Goal: Find specific page/section: Find specific page/section

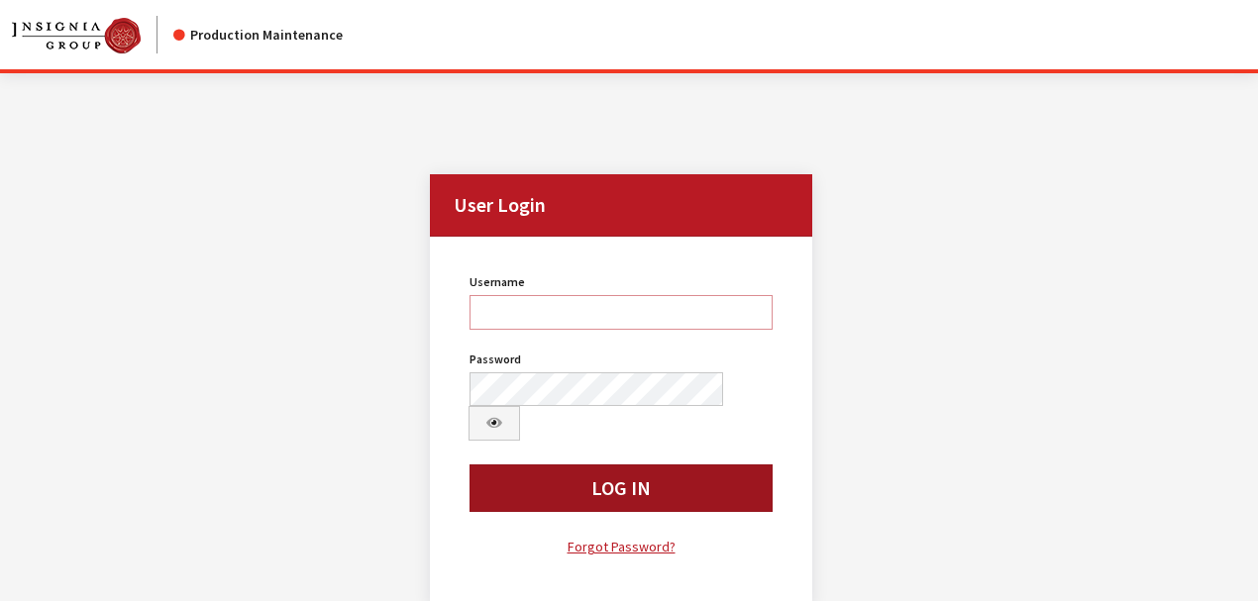
type input "kcallahan"
click at [599, 467] on button "Log In" at bounding box center [621, 489] width 303 height 48
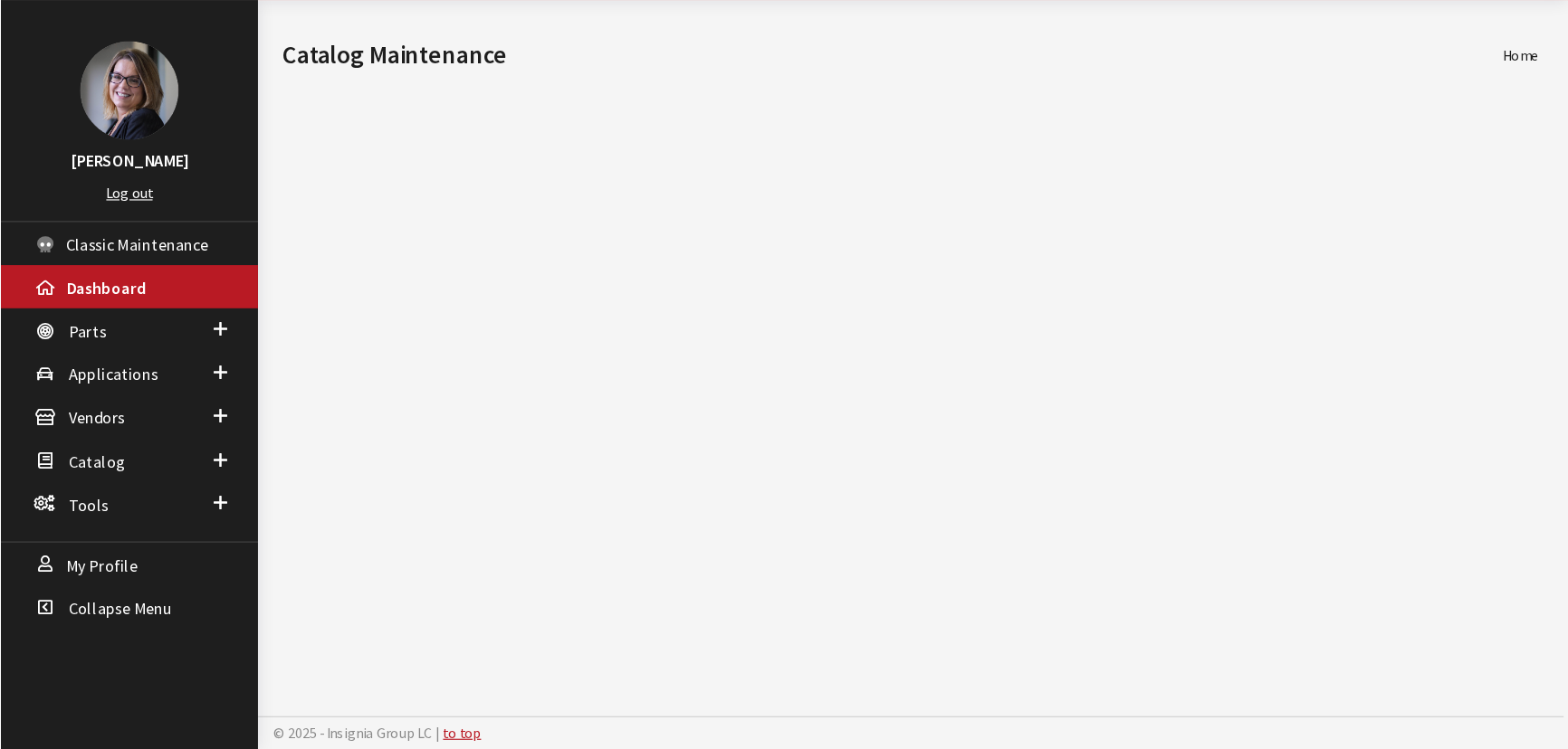
scroll to position [66, 0]
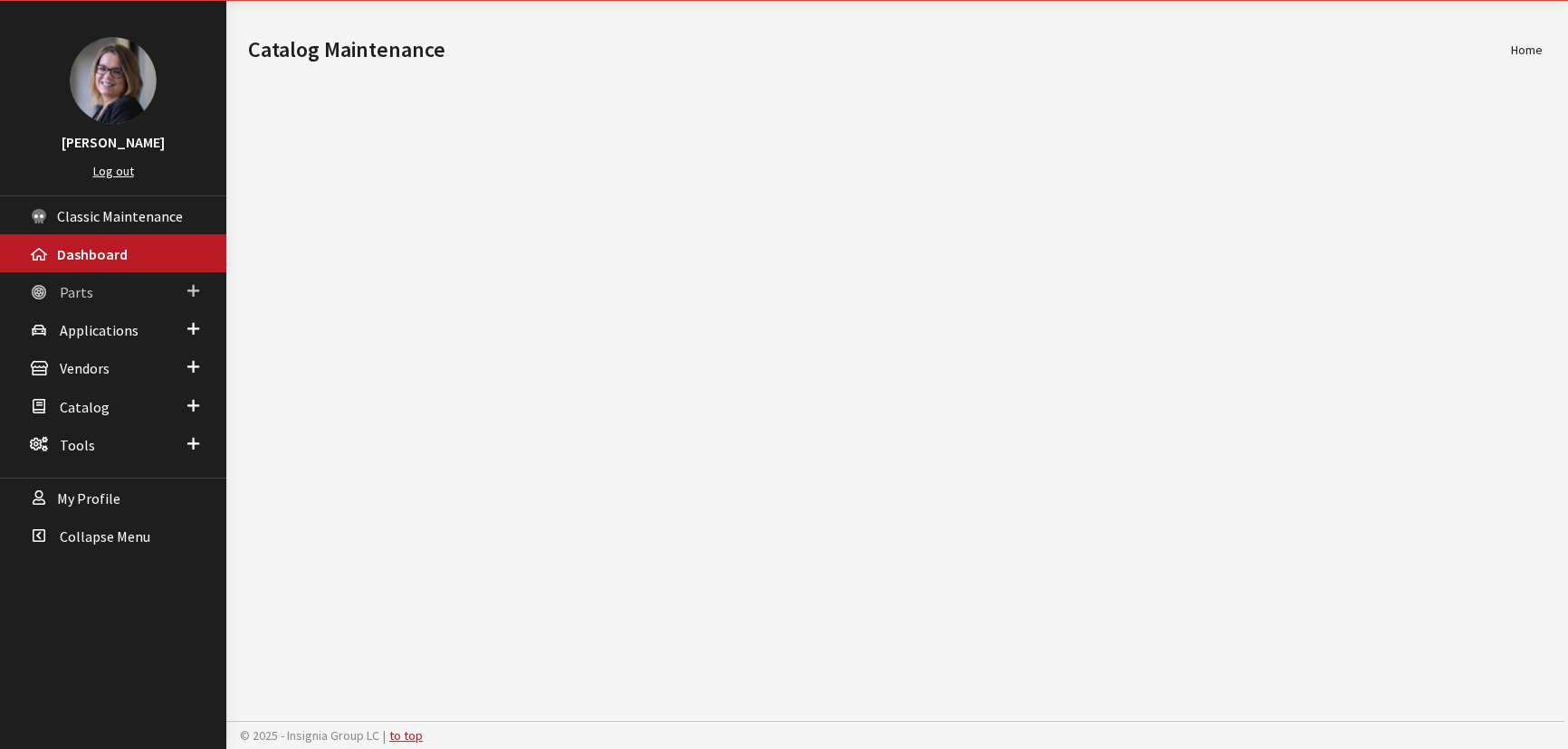
click at [194, 283] on span at bounding box center [193, 291] width 12 height 24
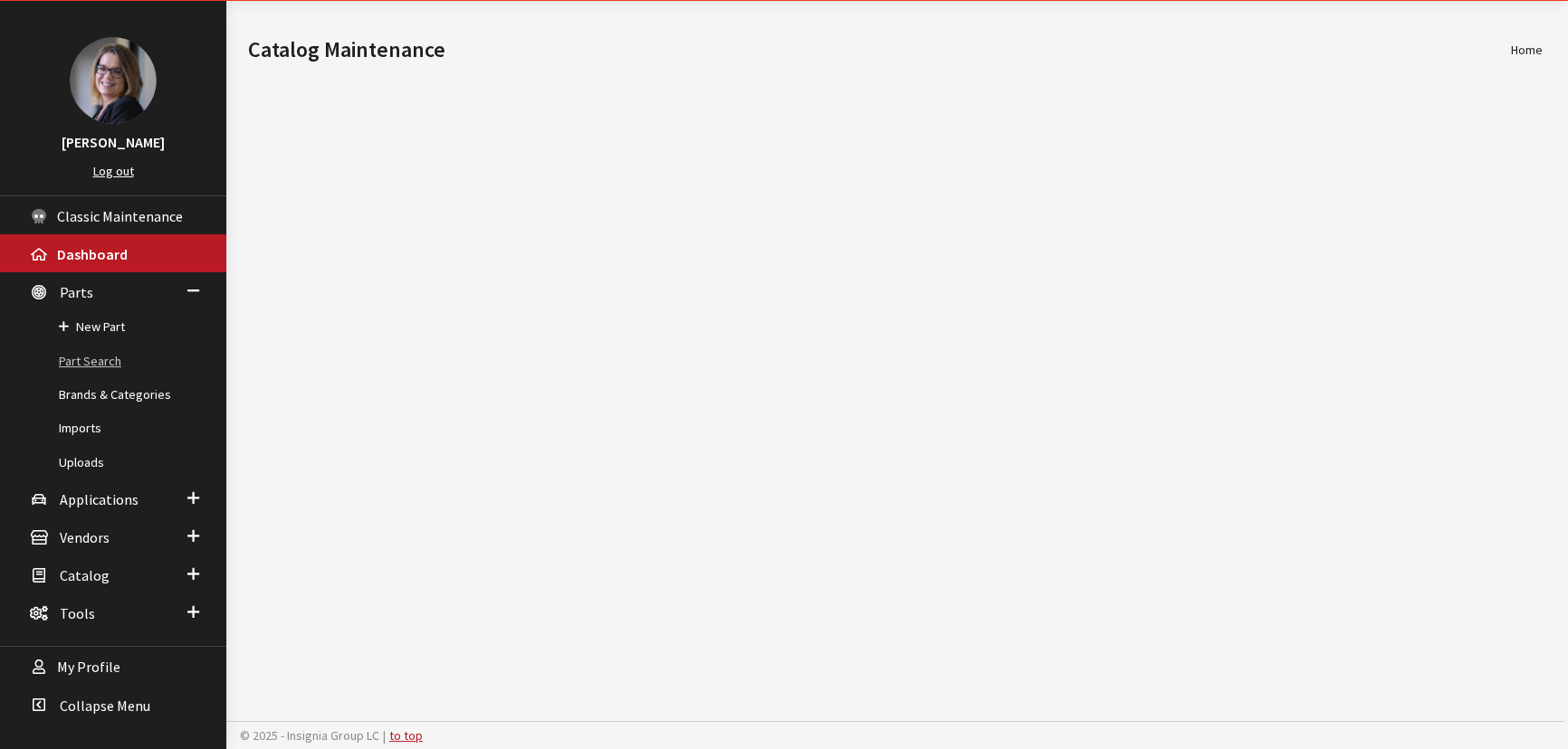
click at [97, 357] on link "Part Search" at bounding box center [113, 361] width 227 height 34
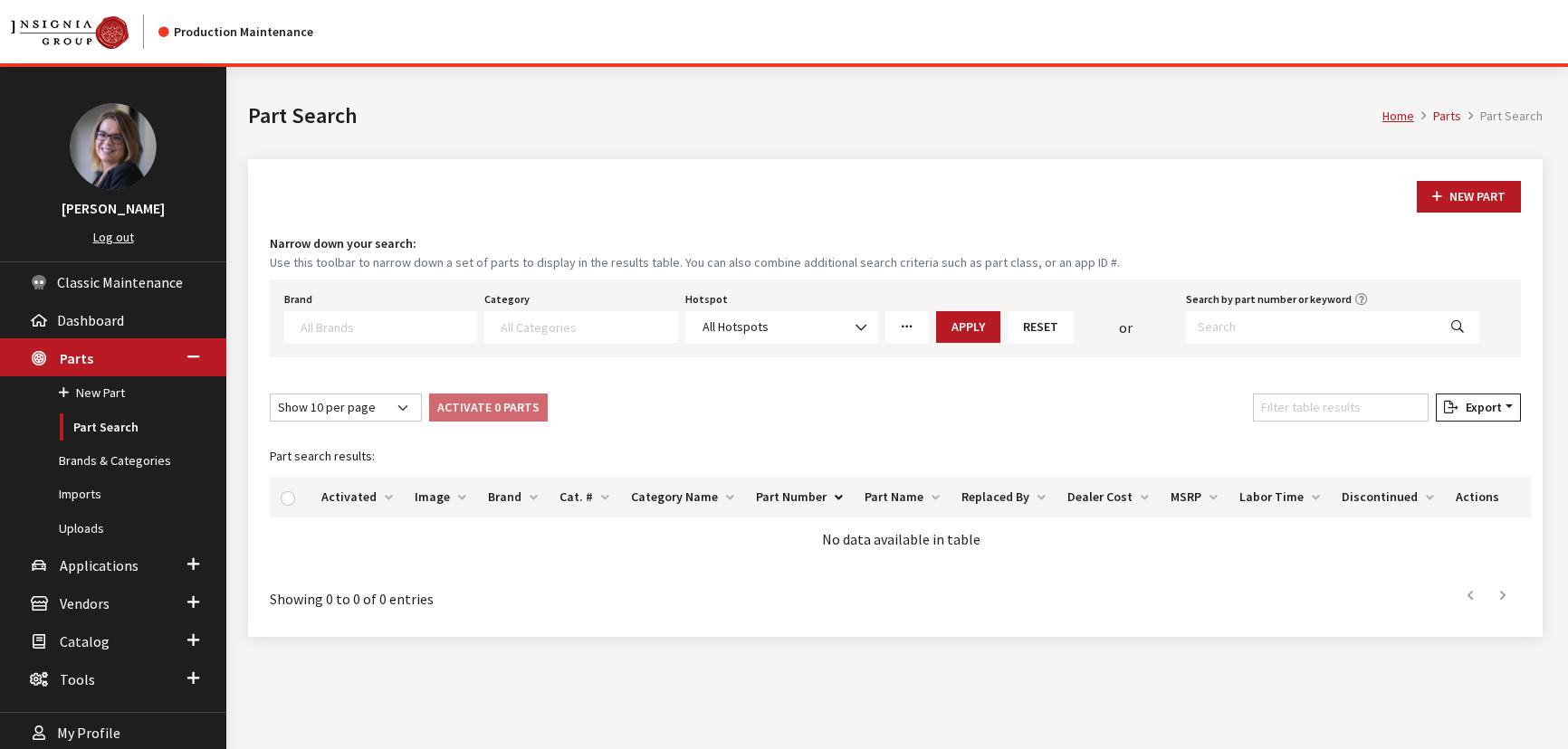
select select
click at [363, 320] on textarea "Search" at bounding box center [388, 327] width 175 height 16
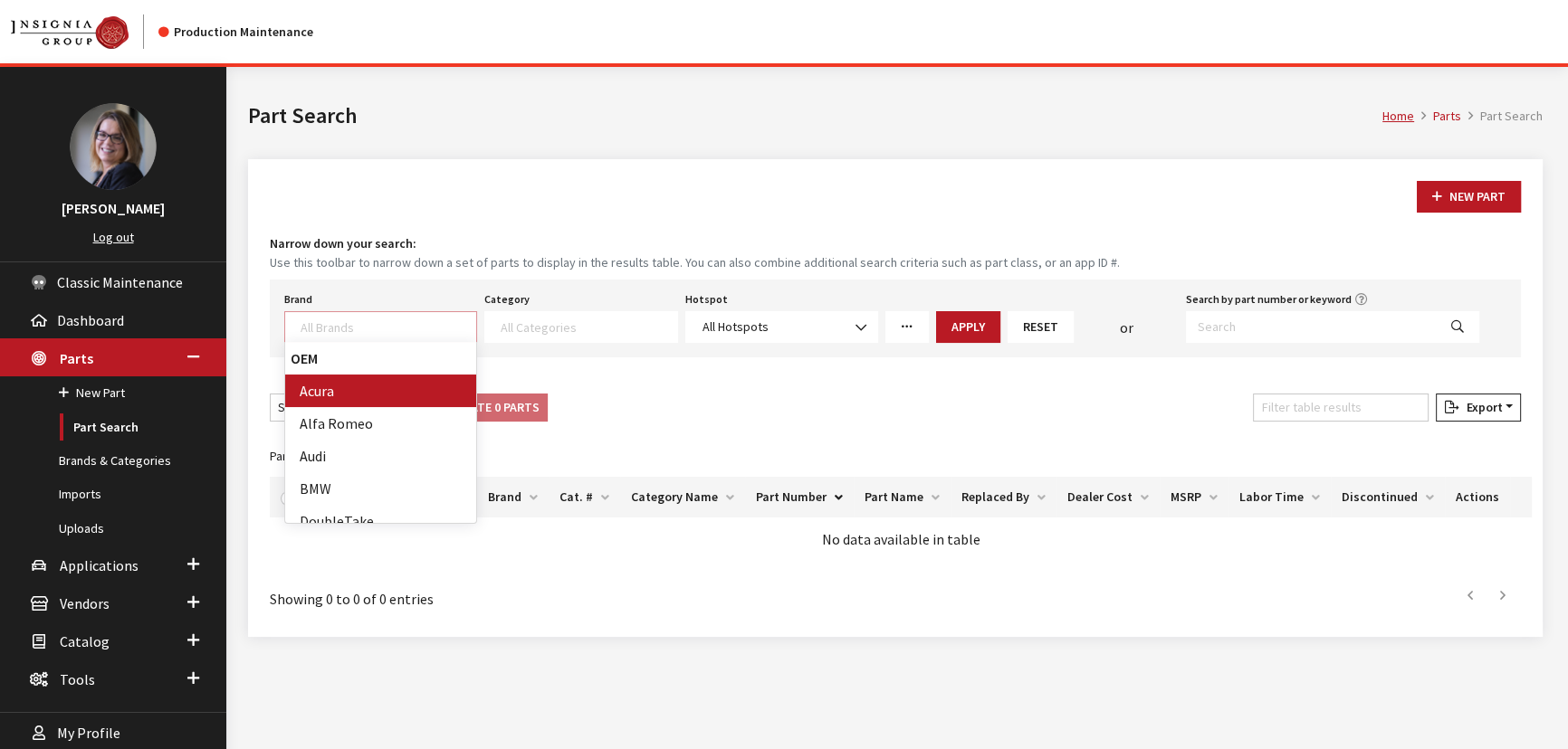
click at [362, 320] on textarea "Search" at bounding box center [388, 327] width 175 height 16
type textarea "K"
select select "58"
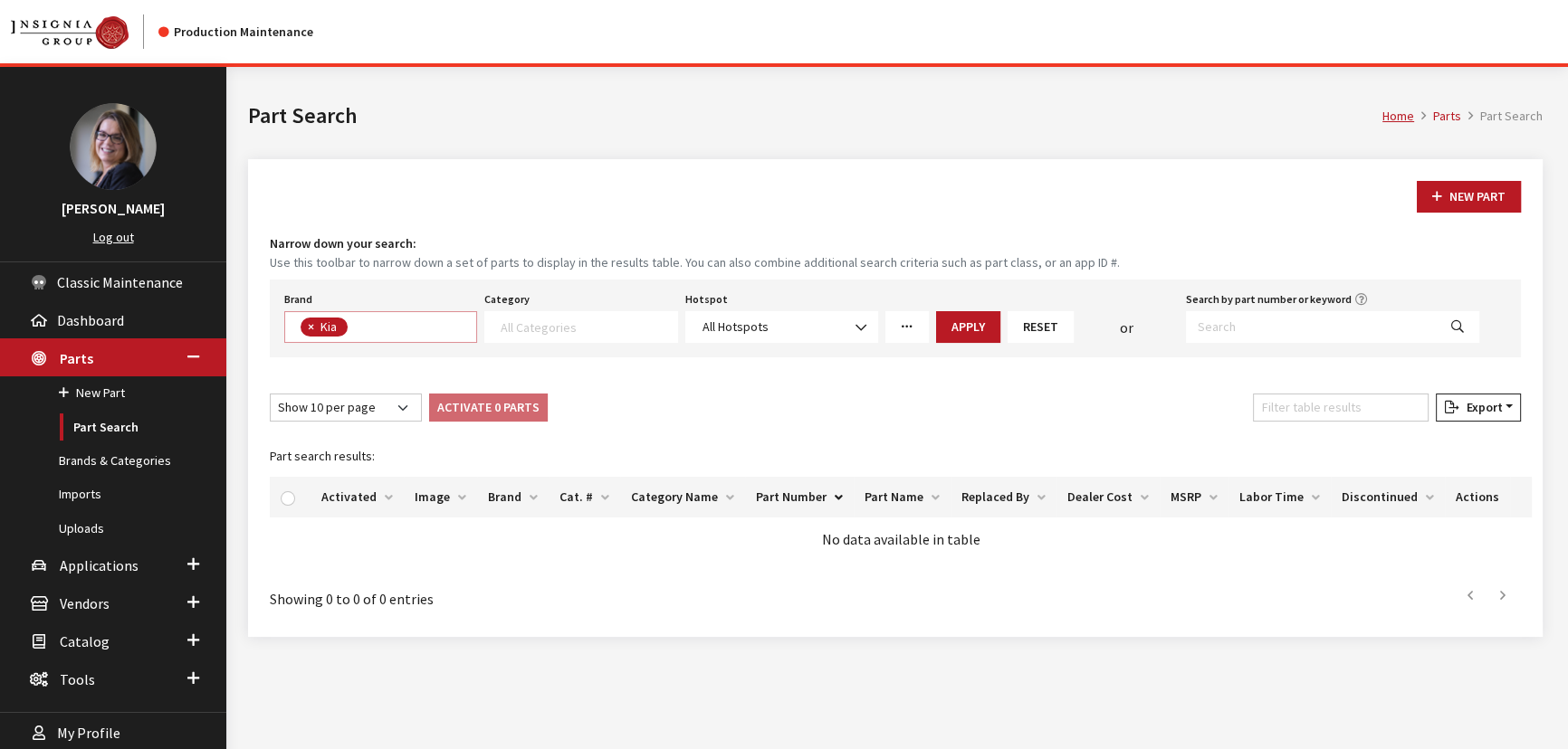
scroll to position [231, 0]
click at [560, 329] on textarea "Search" at bounding box center [588, 327] width 175 height 16
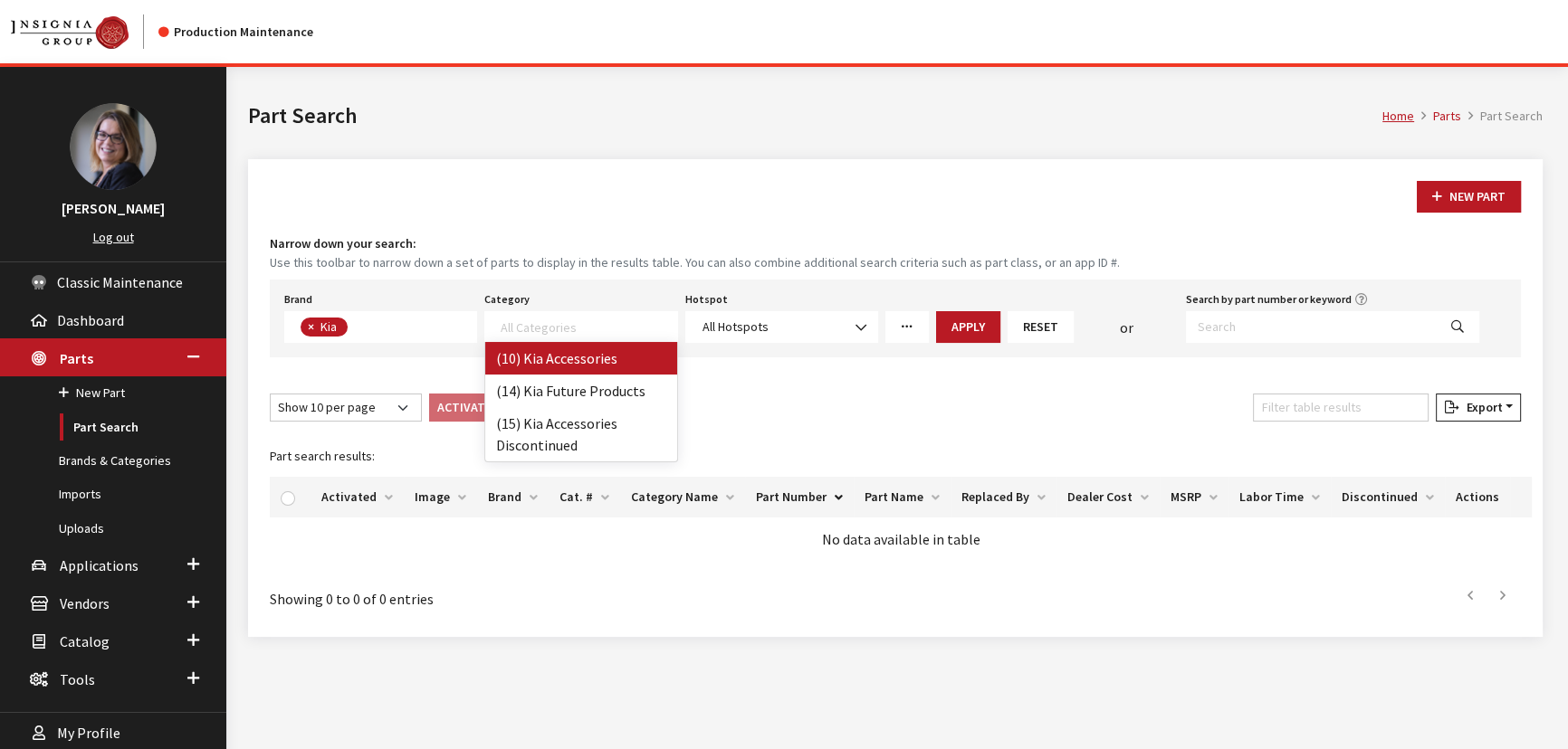
select select "238"
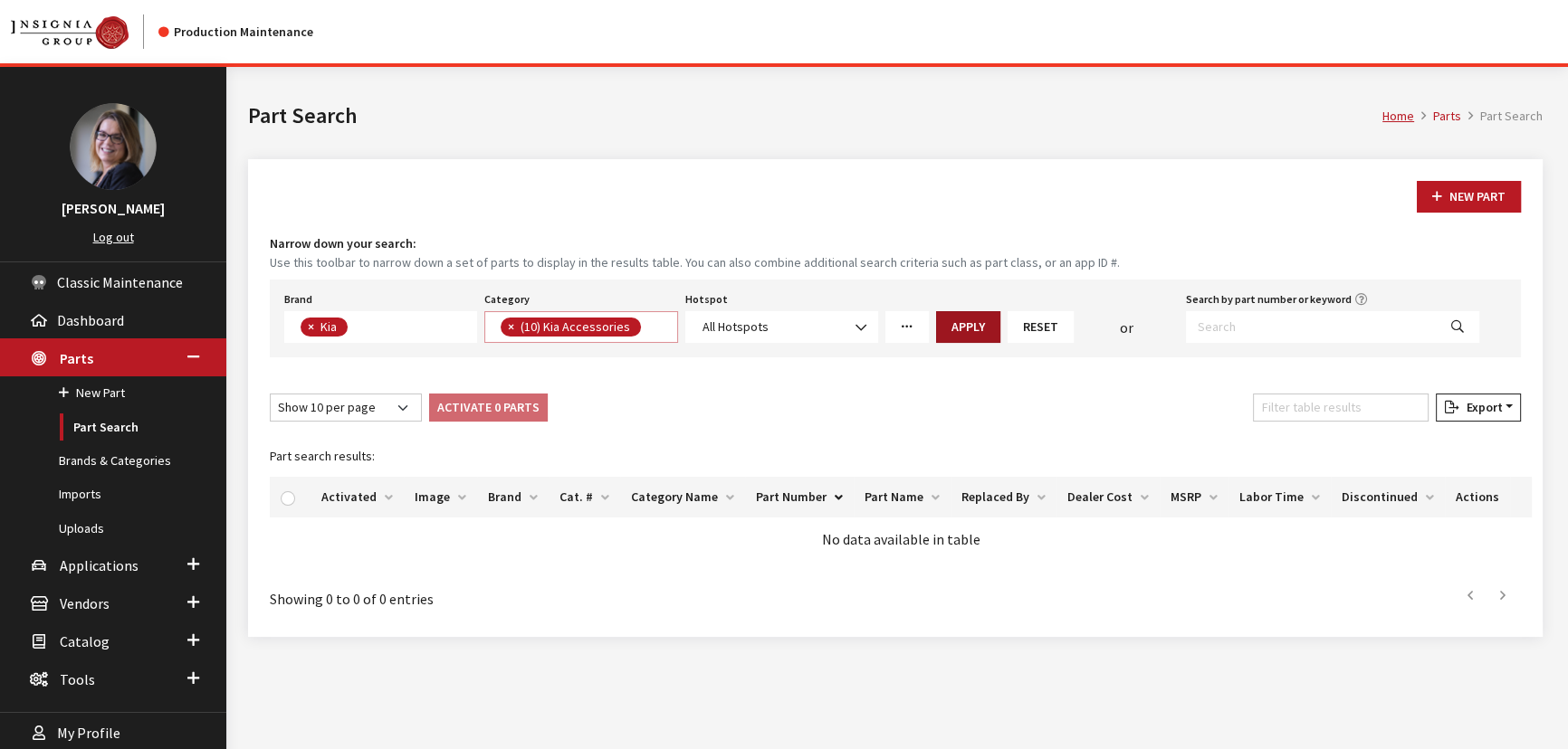
click at [991, 333] on button "Apply" at bounding box center [968, 327] width 64 height 32
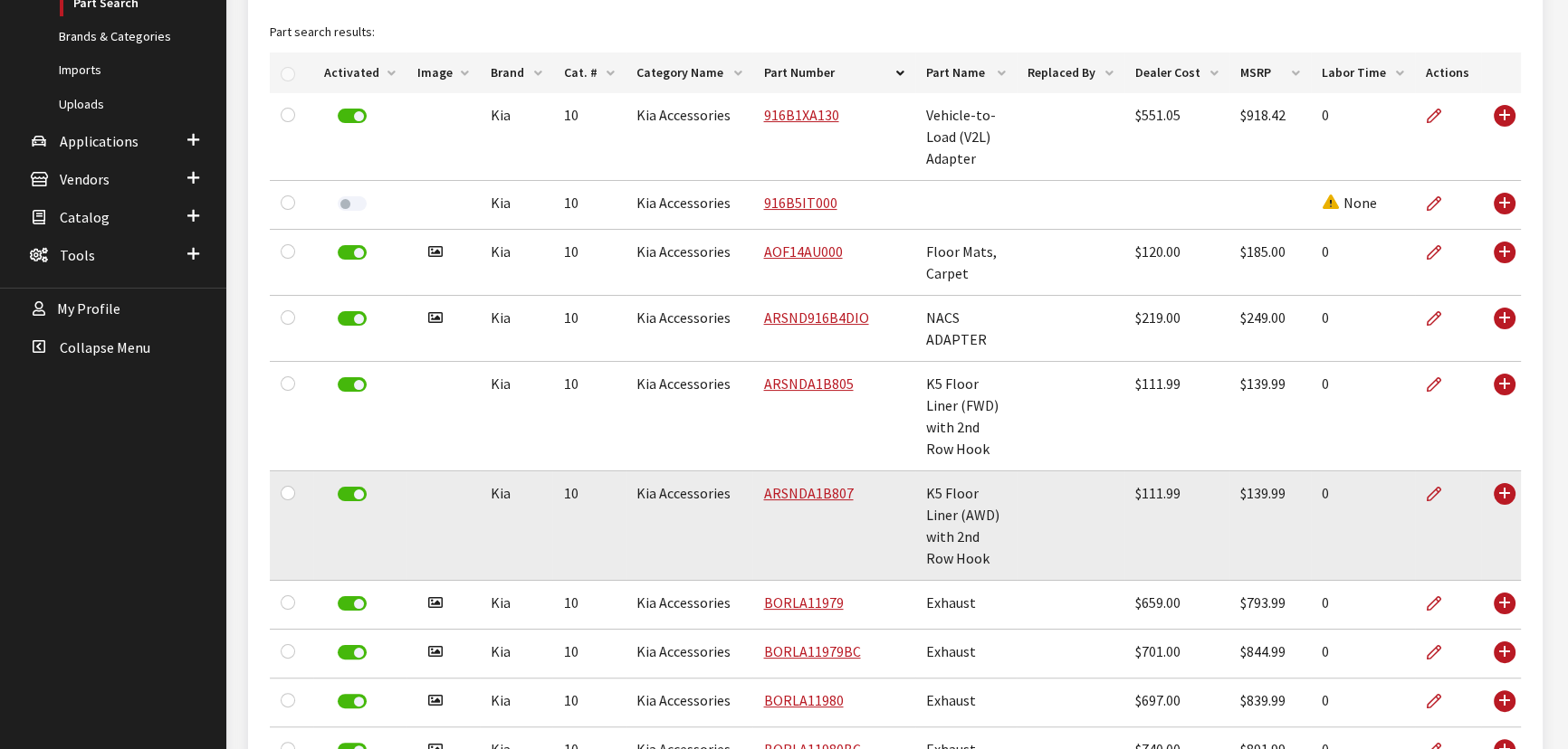
scroll to position [275, 0]
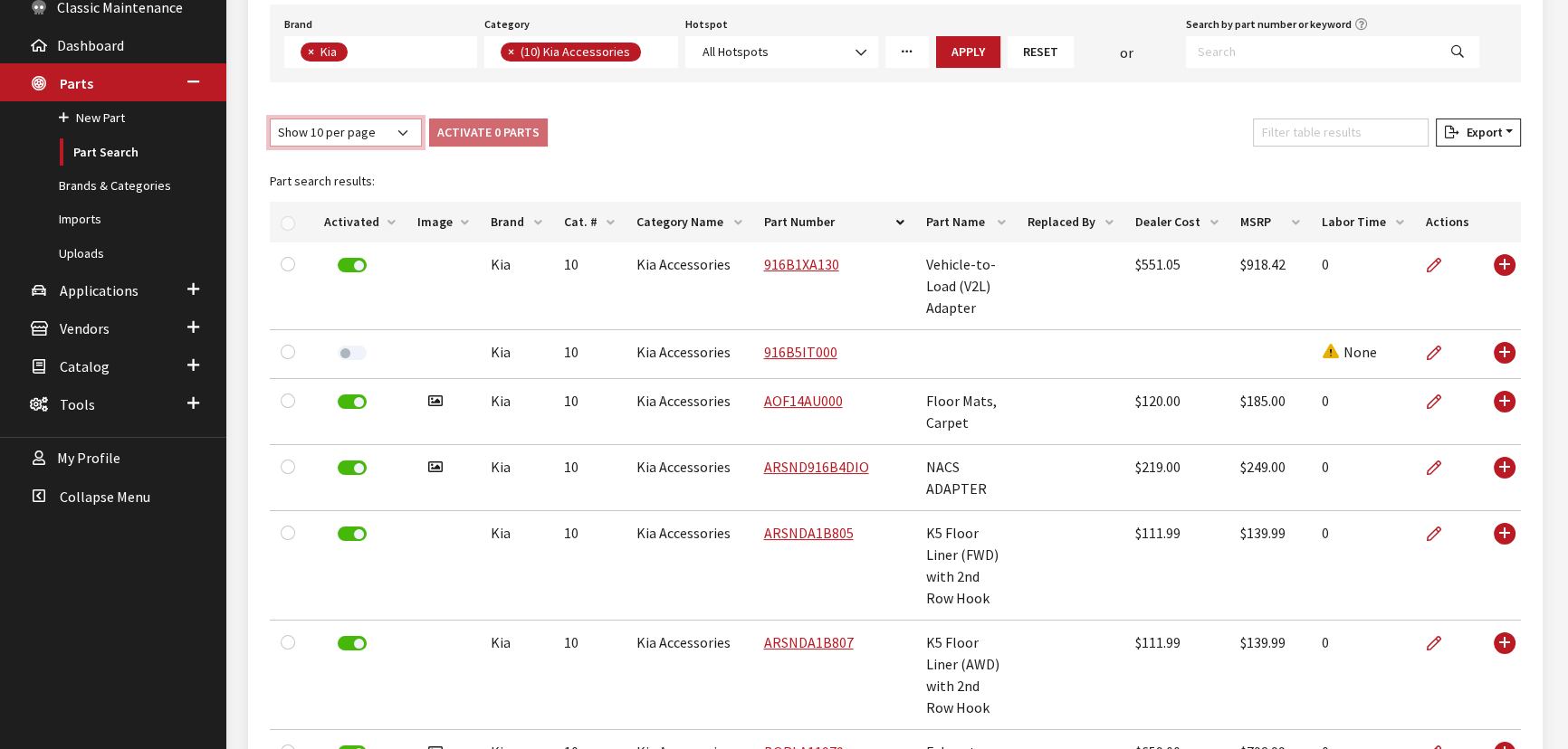
click at [397, 132] on select "Show 10 per page Show 25 per page Show 50 per page Show 100 per page Show 1000 …" at bounding box center [345, 132] width 152 height 28
select select "1000"
click at [270, 119] on select "Show 10 per page Show 25 per page Show 50 per page Show 100 per page Show 1000 …" at bounding box center [345, 132] width 152 height 28
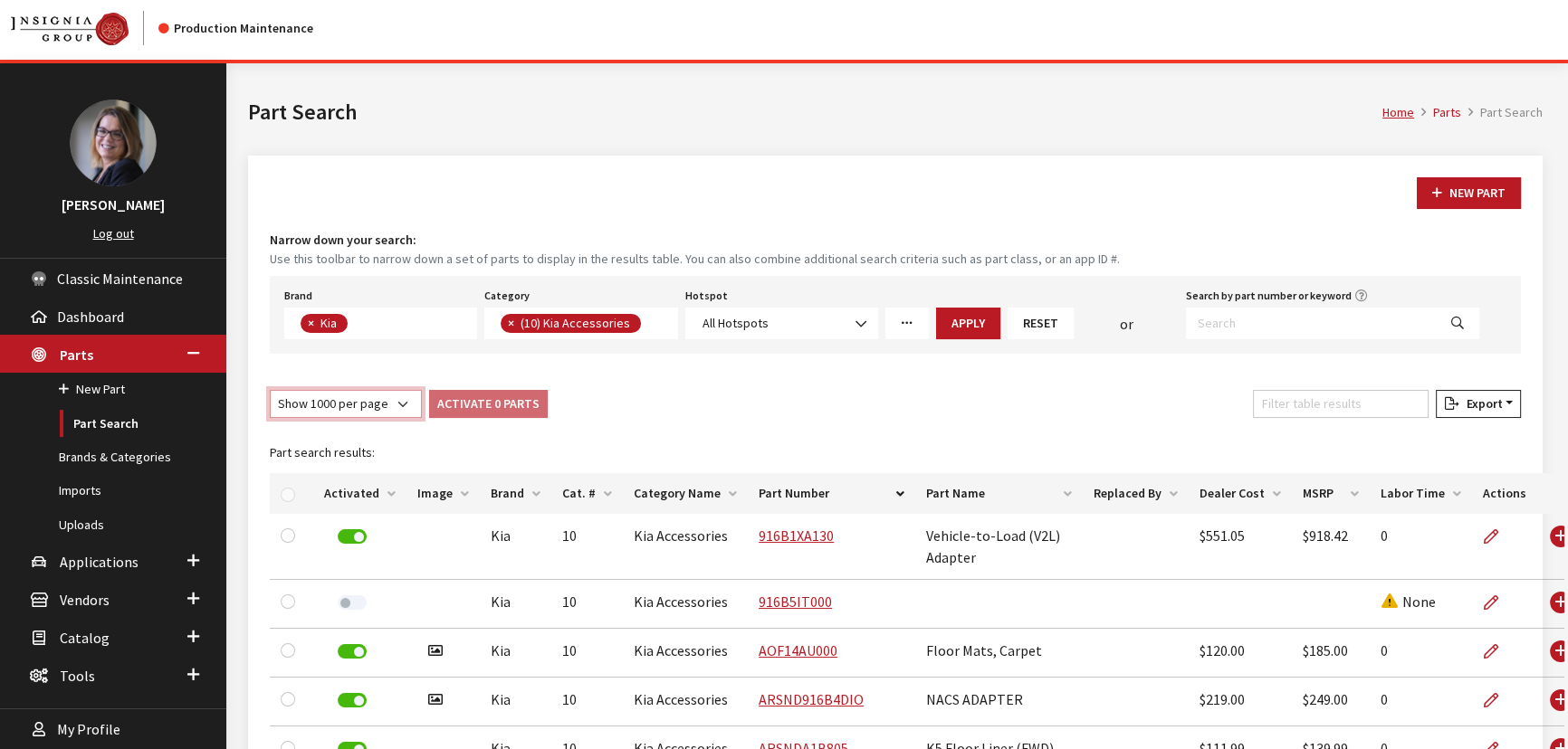
scroll to position [0, 0]
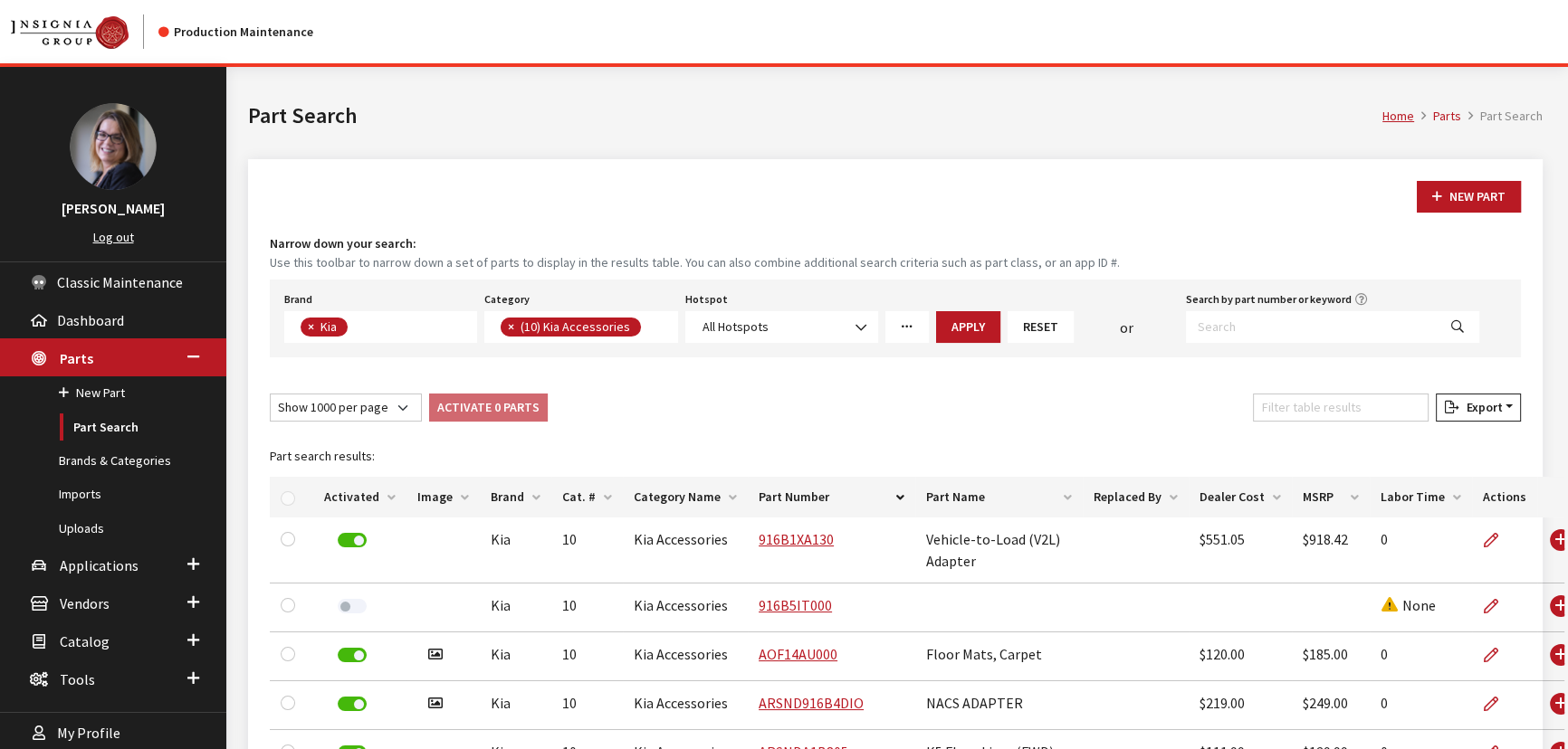
click at [512, 329] on span "×" at bounding box center [511, 327] width 6 height 16
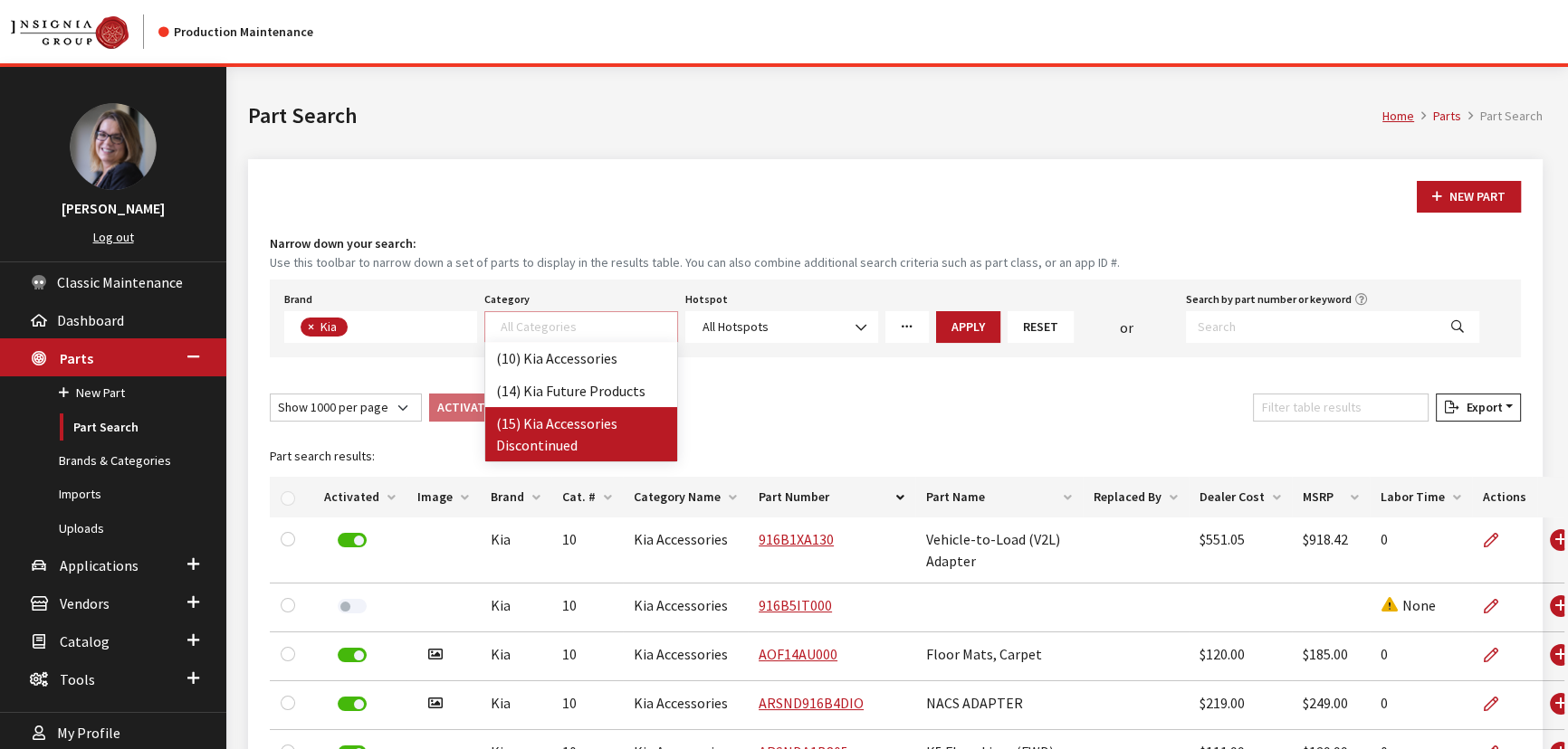
select select "242"
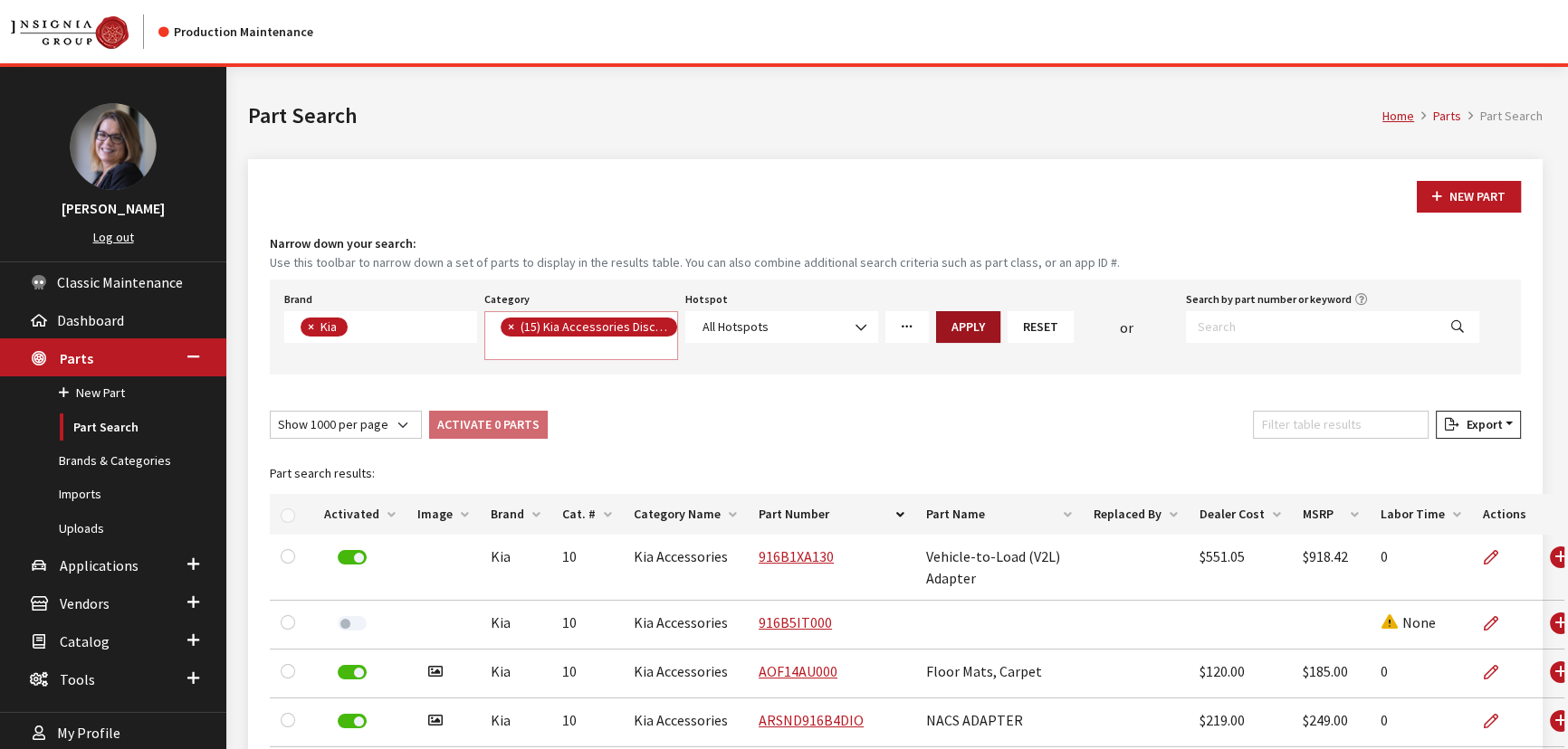
click at [959, 331] on button "Apply" at bounding box center [968, 327] width 64 height 32
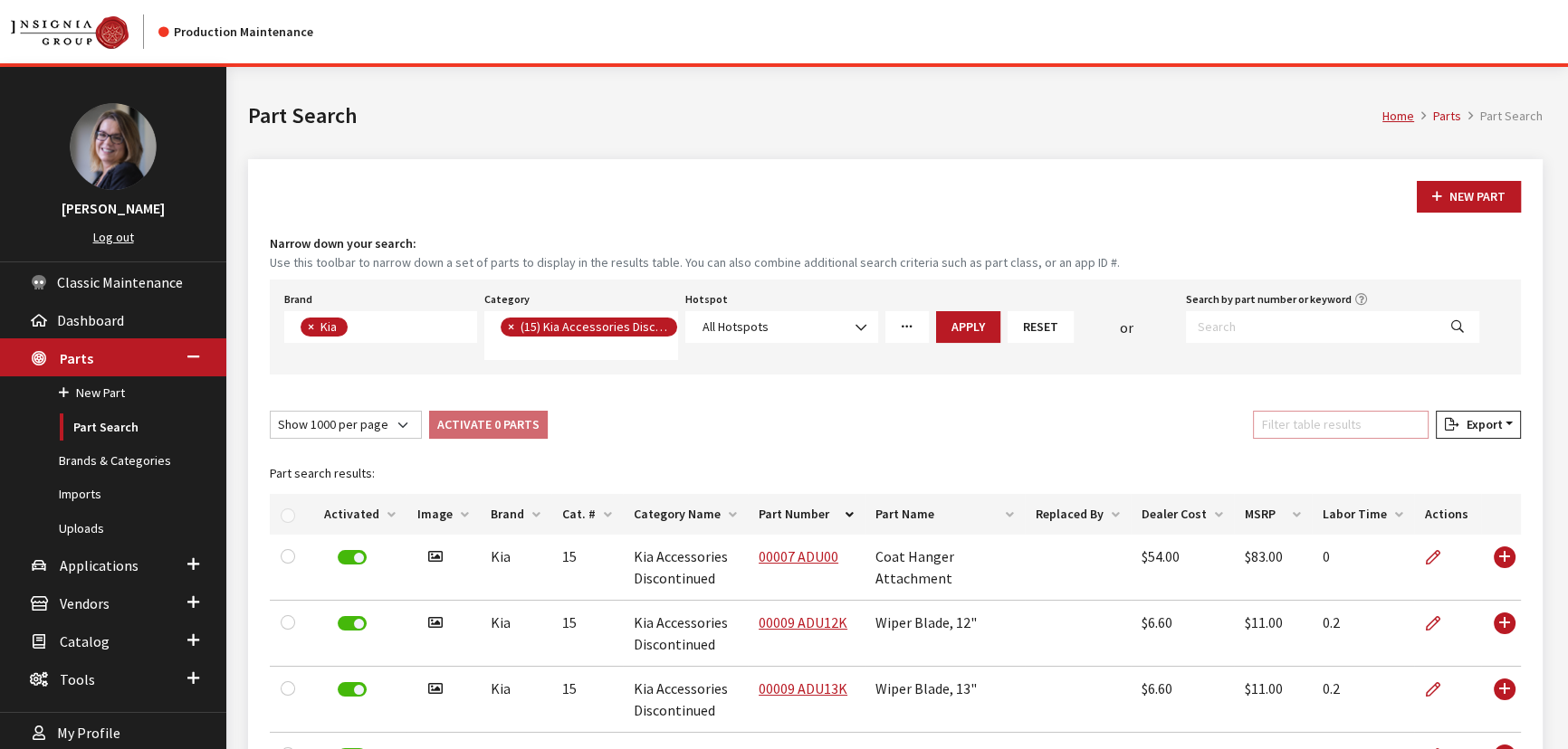
click at [1298, 431] on input "Filter table results" at bounding box center [1340, 425] width 175 height 28
paste input "0"
click at [1298, 431] on input "Filter table results" at bounding box center [1340, 425] width 175 height 28
drag, startPoint x: 1298, startPoint y: 431, endPoint x: 1306, endPoint y: 416, distance: 17.0
click at [1299, 429] on input "00" at bounding box center [1340, 425] width 175 height 28
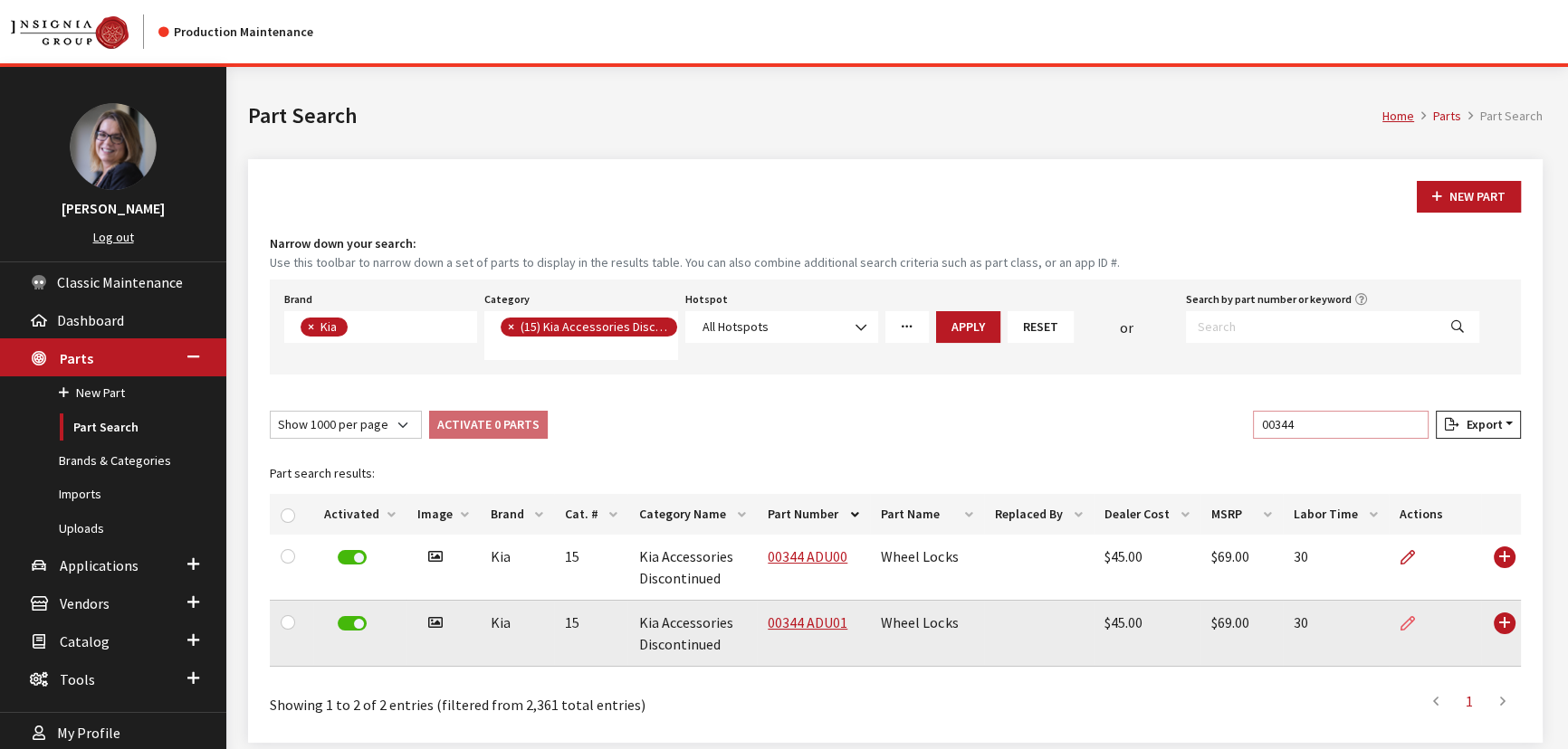
type input "00344"
click at [1401, 625] on icon at bounding box center [1408, 625] width 15 height 15
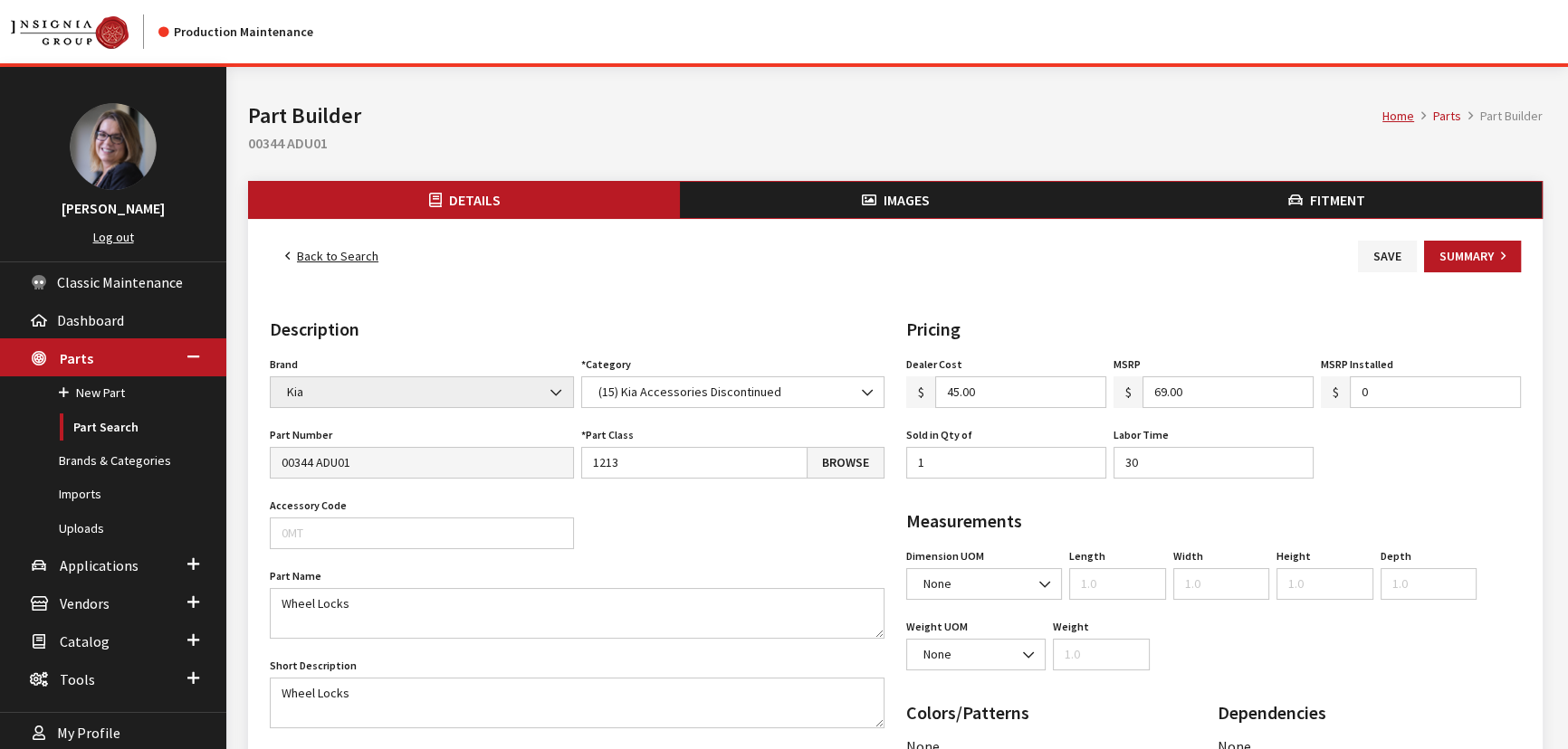
click at [330, 250] on link "Back to Search" at bounding box center [332, 257] width 124 height 32
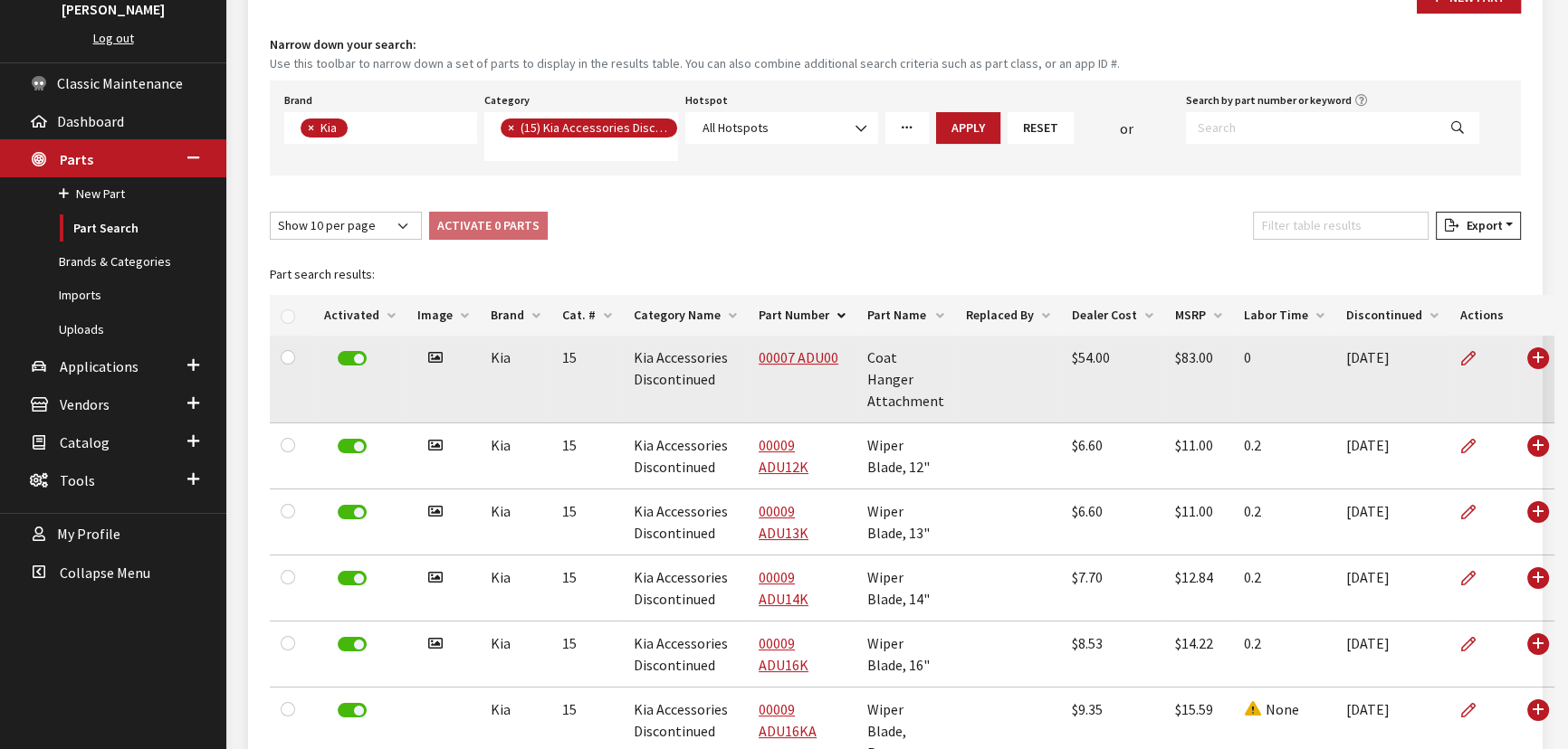
scroll to position [227, 0]
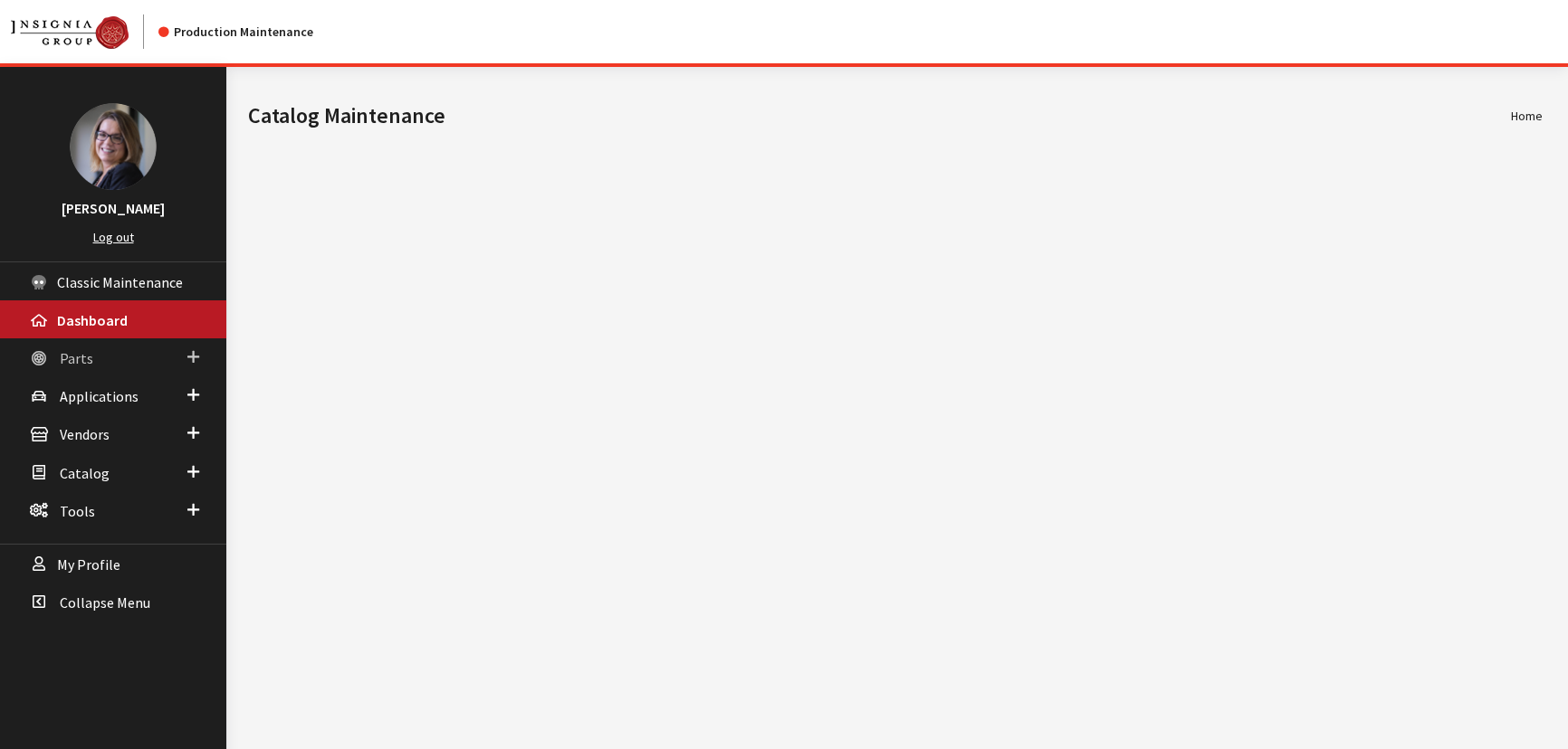
click at [189, 357] on span at bounding box center [193, 357] width 12 height 24
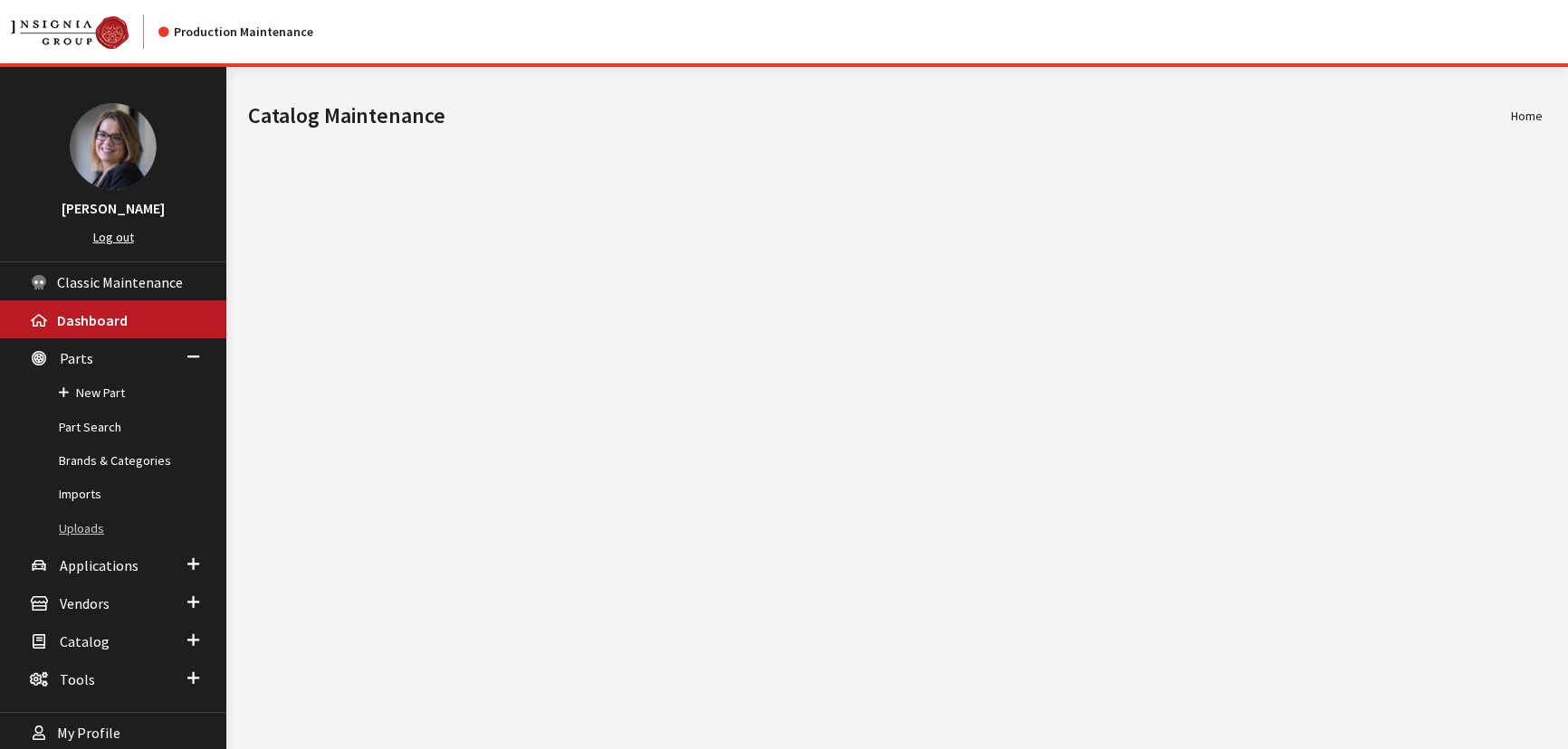
click at [91, 526] on link "Uploads" at bounding box center [113, 529] width 227 height 34
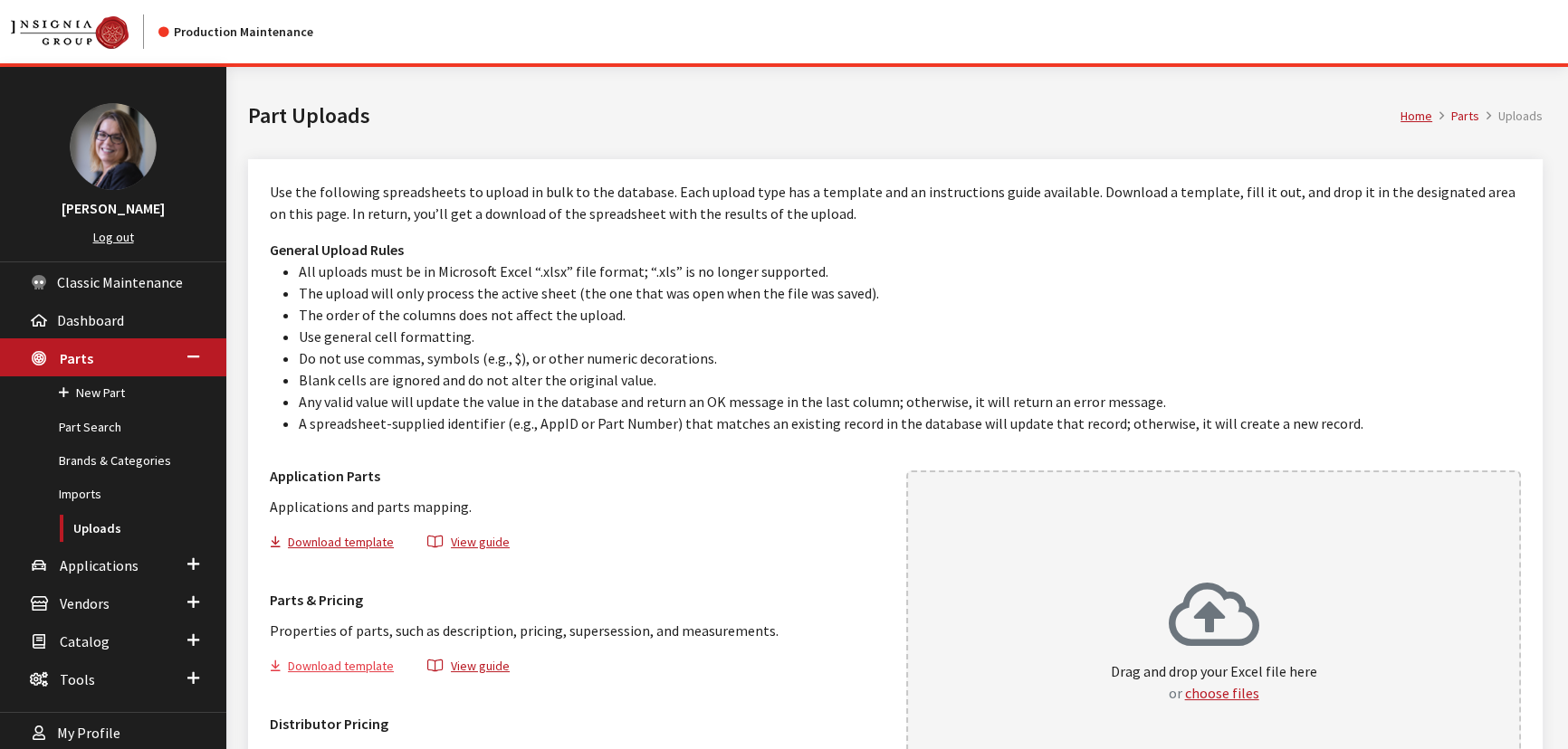
click at [340, 660] on button "Download template" at bounding box center [339, 669] width 140 height 26
click at [1216, 696] on button "choose files" at bounding box center [1222, 693] width 74 height 22
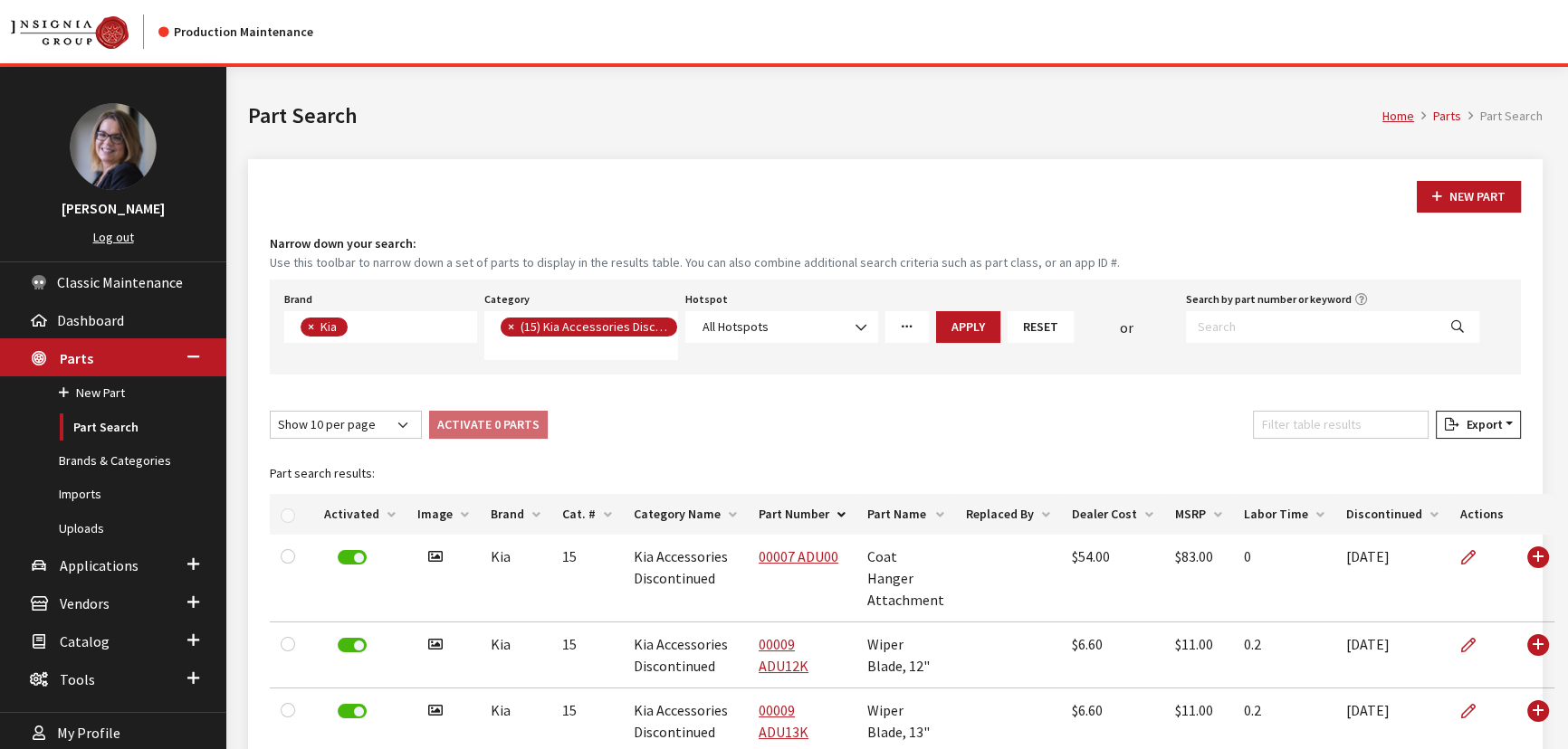
click at [513, 327] on span "×" at bounding box center [511, 327] width 6 height 16
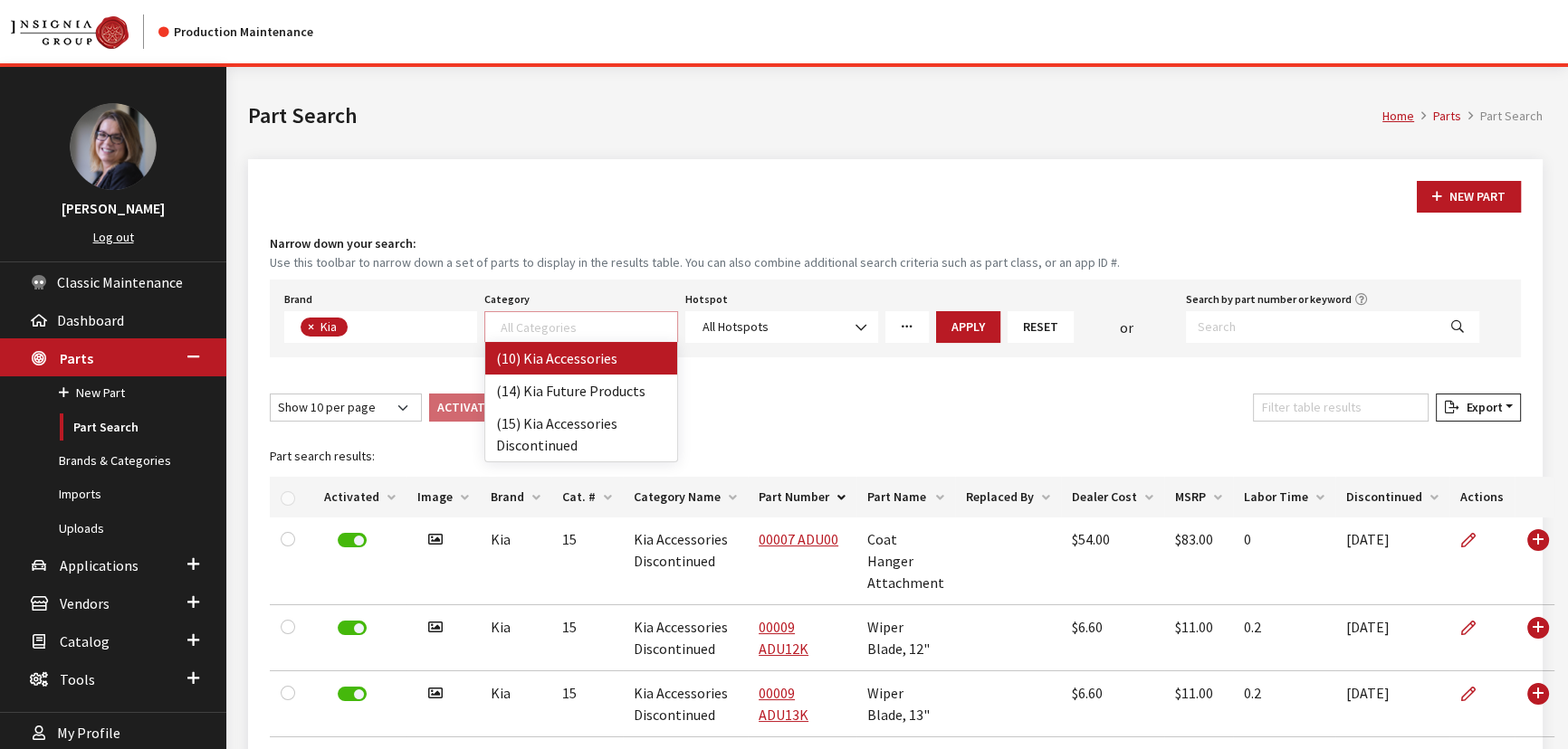
select select "238"
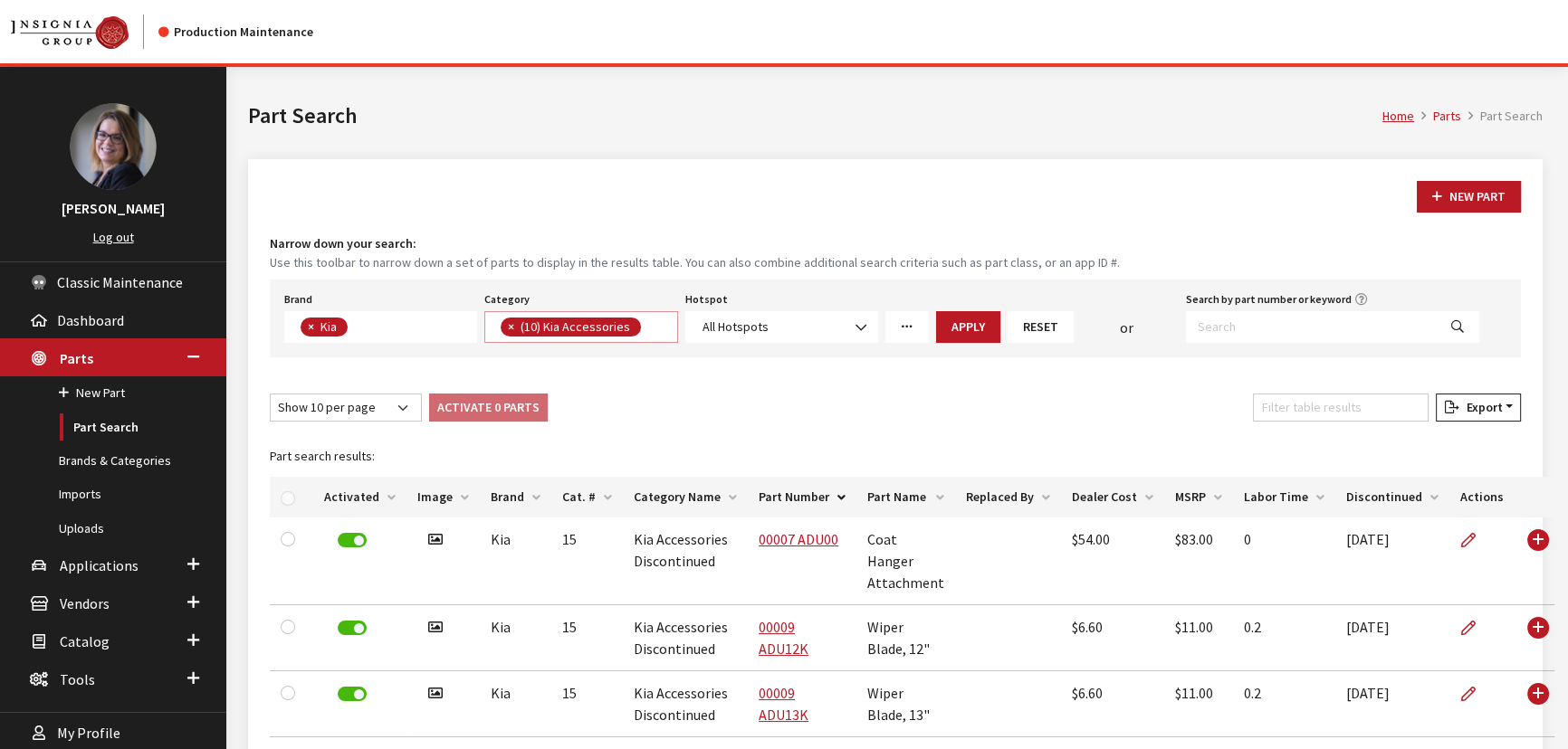
scroll to position [1, 0]
click at [969, 332] on button "Apply" at bounding box center [968, 327] width 64 height 32
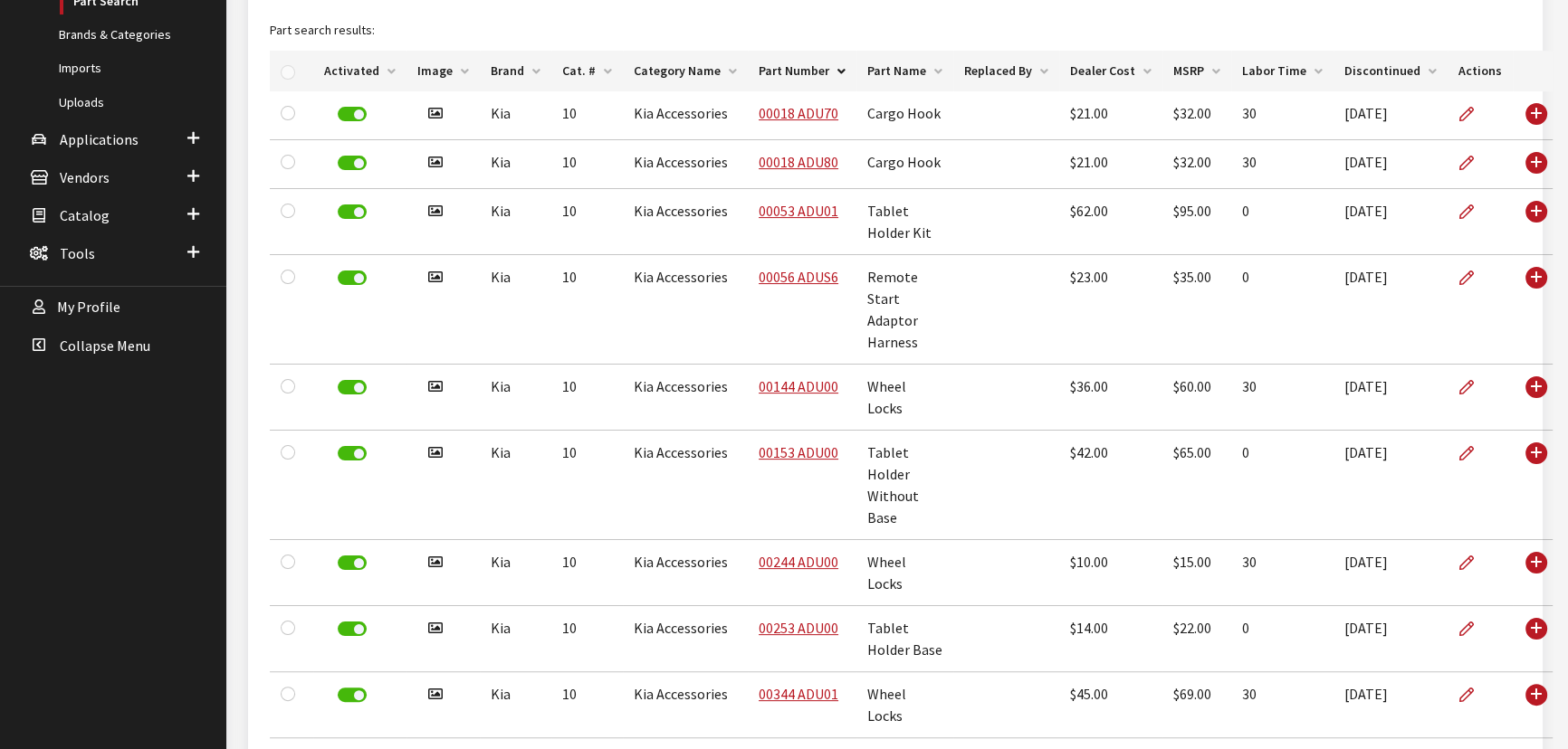
scroll to position [160, 0]
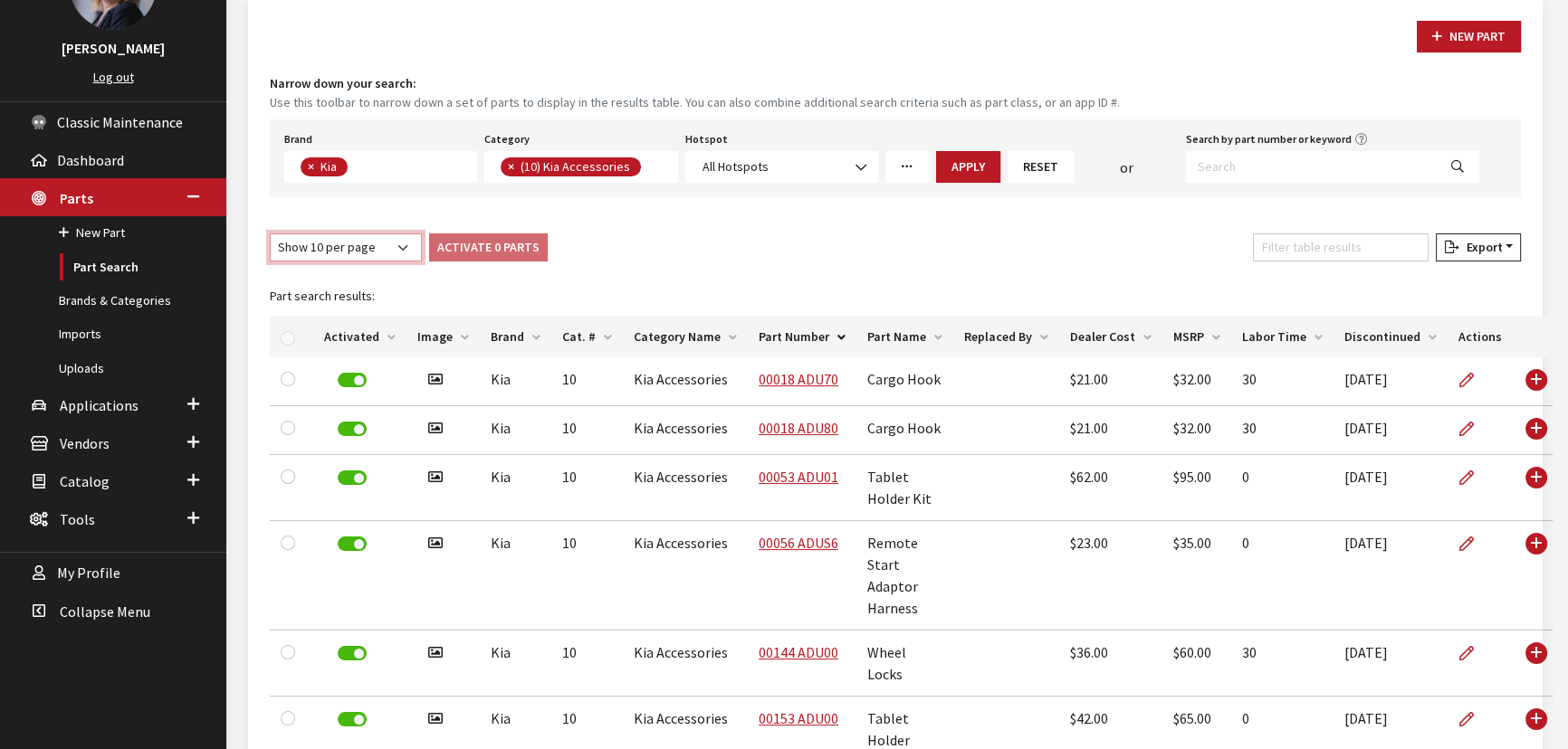
click at [407, 248] on select "Show 10 per page Show 25 per page Show 50 per page Show 100 per page Show 1000 …" at bounding box center [345, 248] width 152 height 28
click at [270, 234] on select "Show 10 per page Show 25 per page Show 50 per page Show 100 per page Show 1000 …" at bounding box center [345, 248] width 152 height 28
click at [386, 250] on select "Show 10 per page Show 25 per page Show 50 per page Show 100 per page Show 1000 …" at bounding box center [345, 248] width 152 height 28
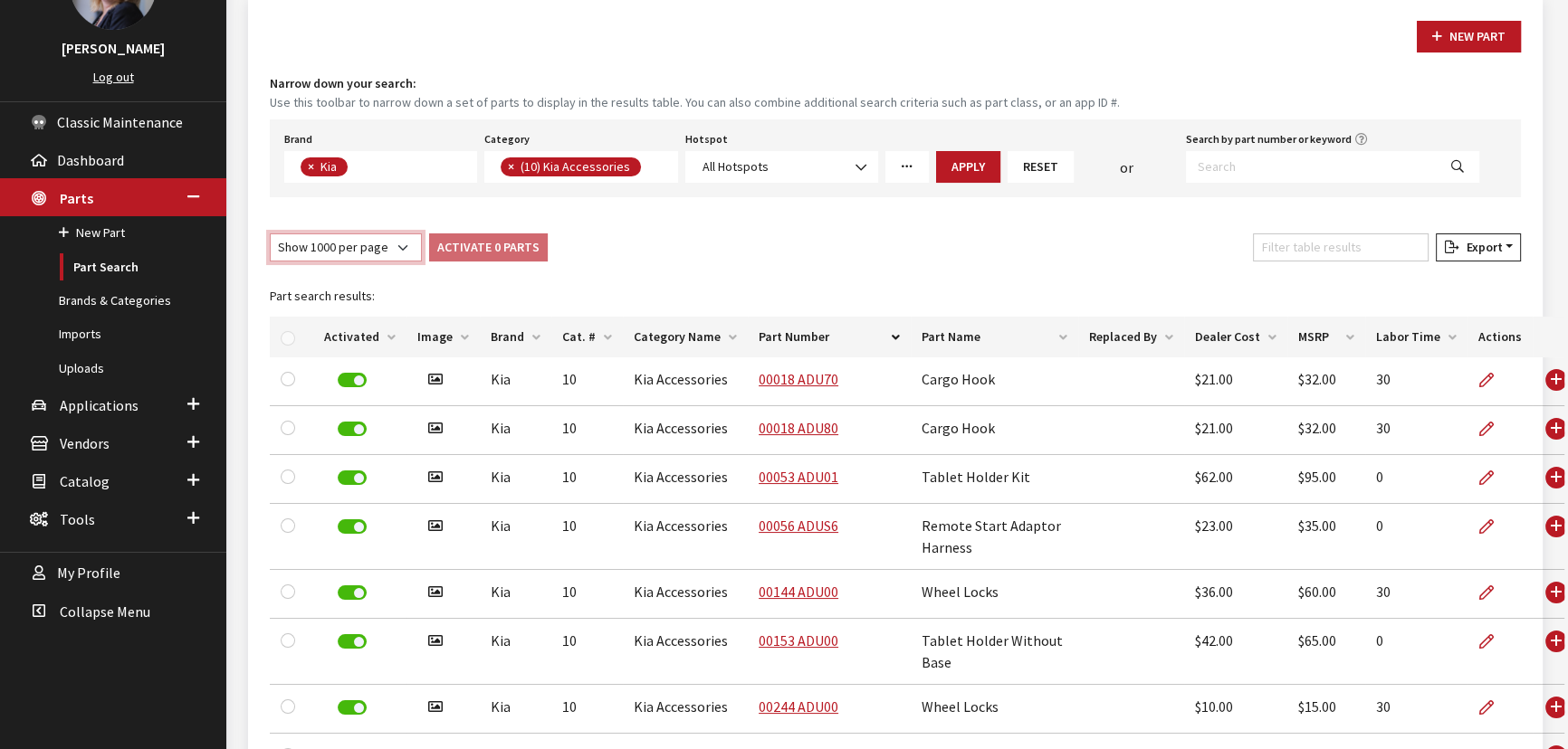
select select "-1"
click at [270, 234] on select "Show 10 per page Show 25 per page Show 50 per page Show 100 per page Show 1000 …" at bounding box center [345, 248] width 152 height 28
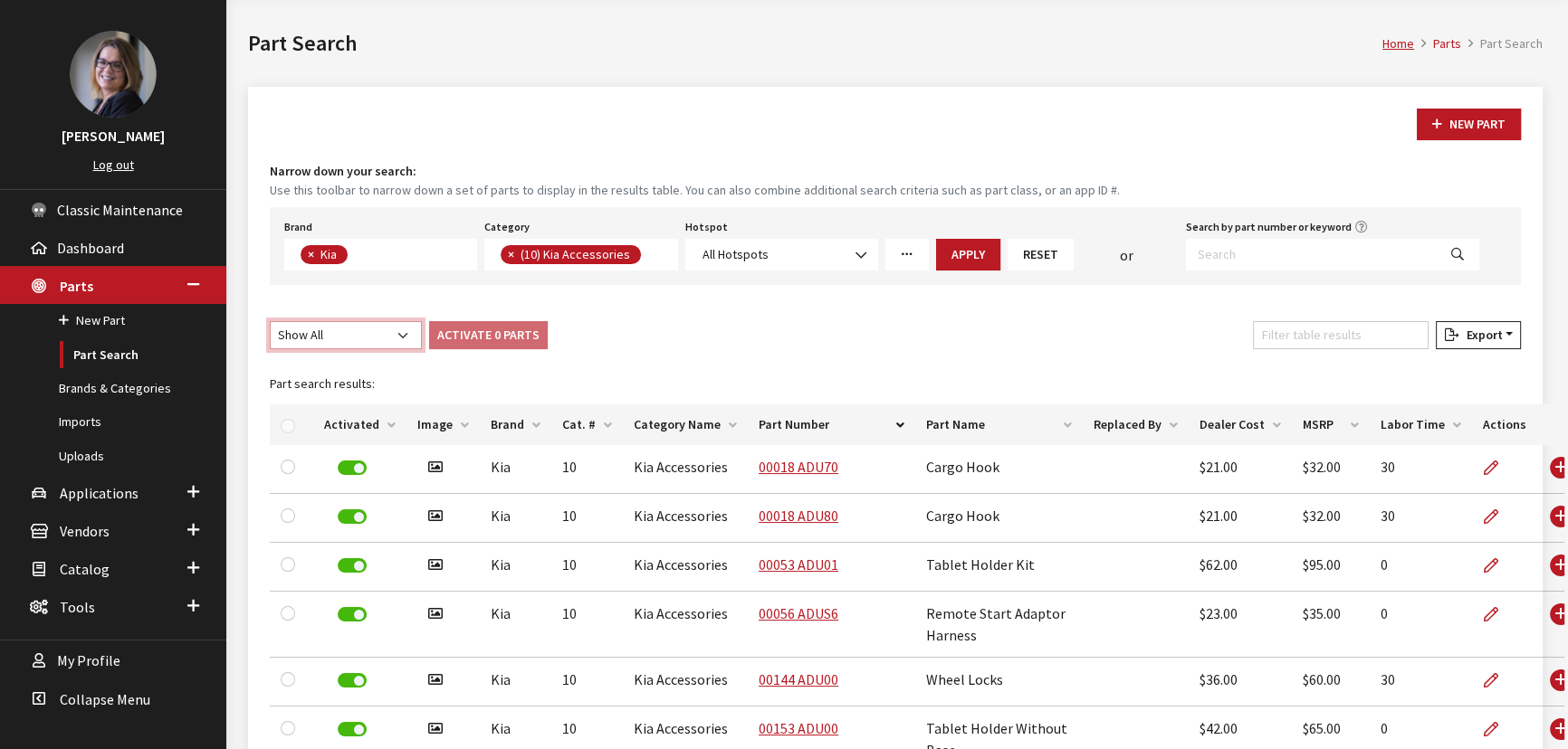
scroll to position [0, 0]
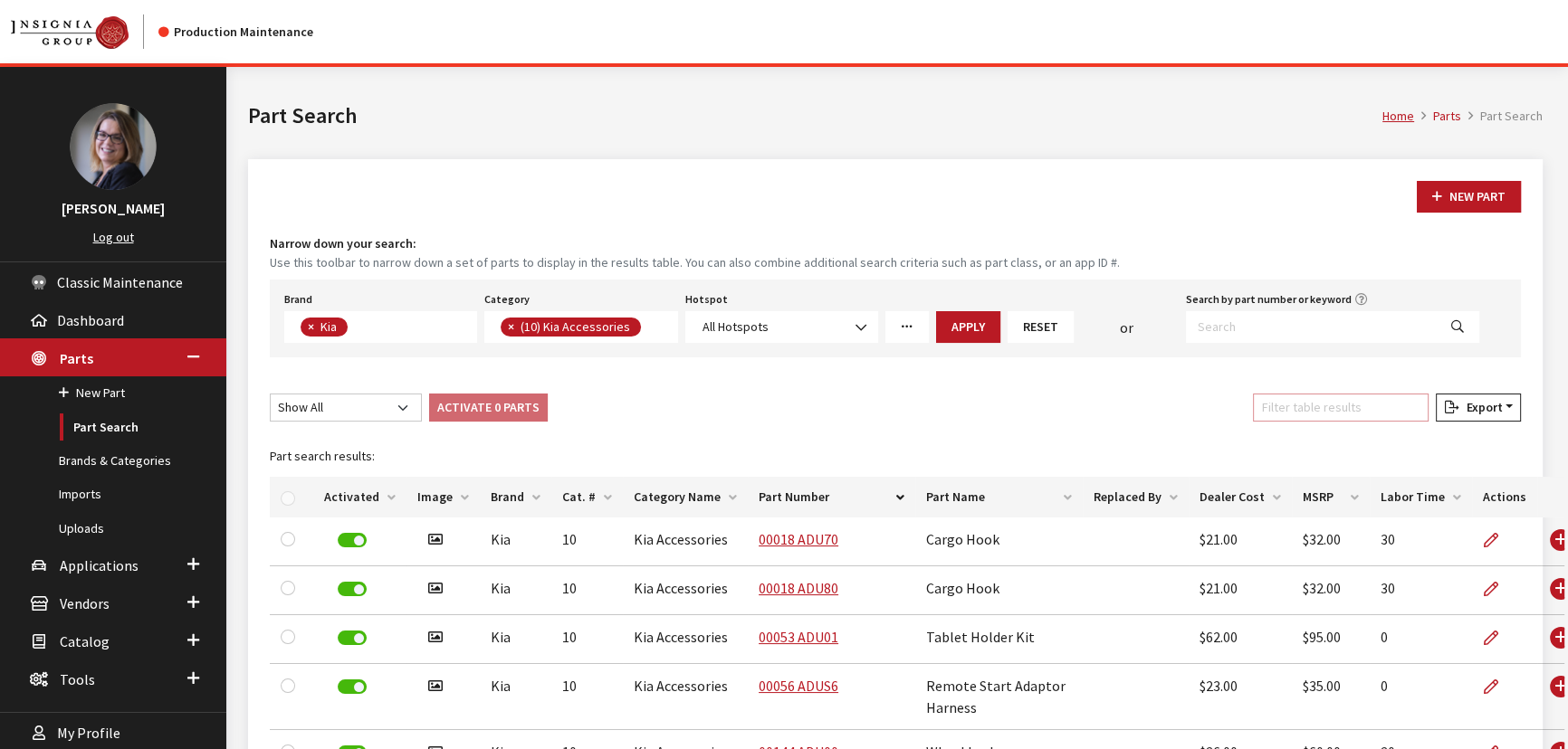
click at [1340, 409] on input "Filter table results" at bounding box center [1340, 407] width 175 height 28
type input "a"
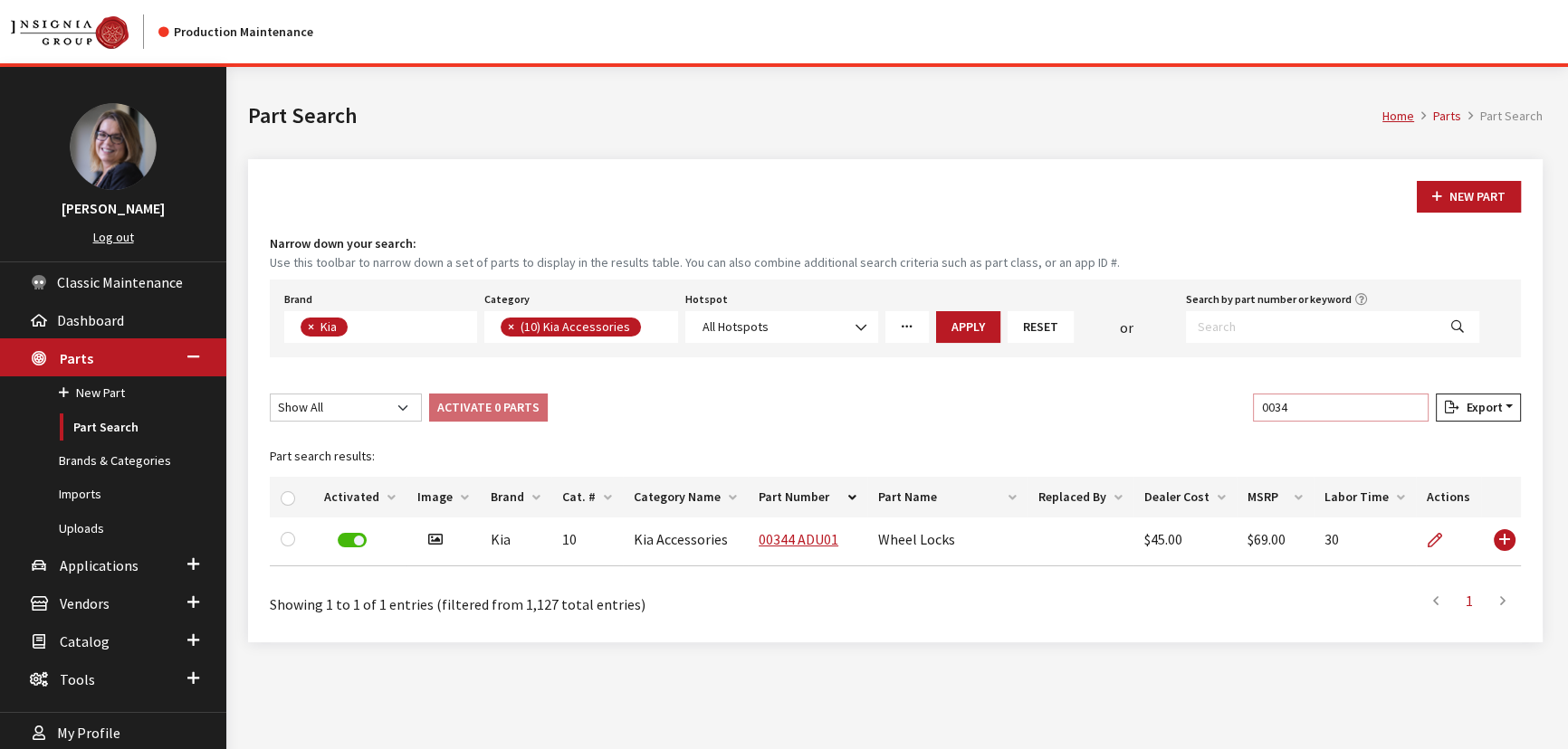
type input "0034"
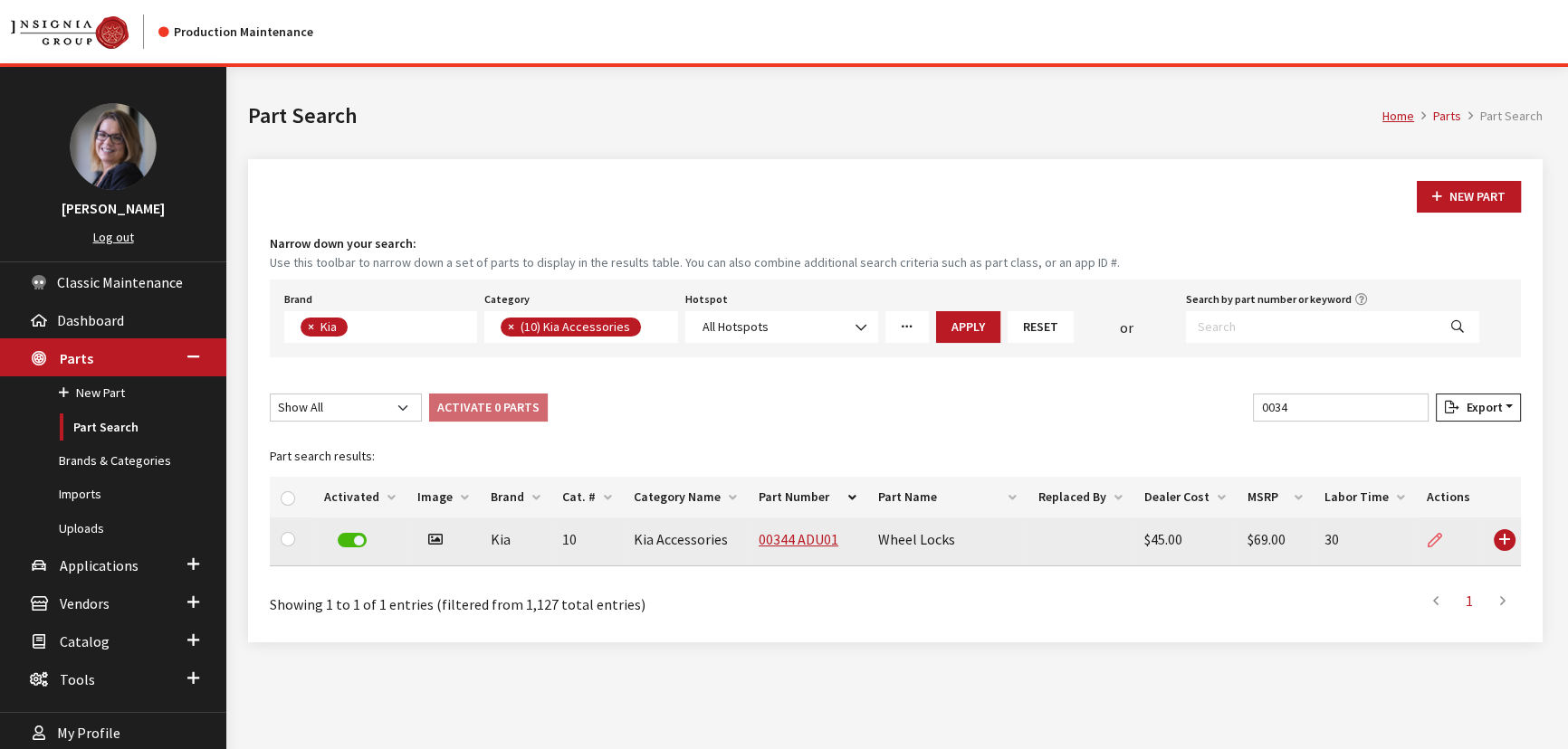
click at [1440, 541] on icon at bounding box center [1435, 541] width 15 height 15
click at [787, 539] on link "00344 ADU01" at bounding box center [798, 540] width 79 height 18
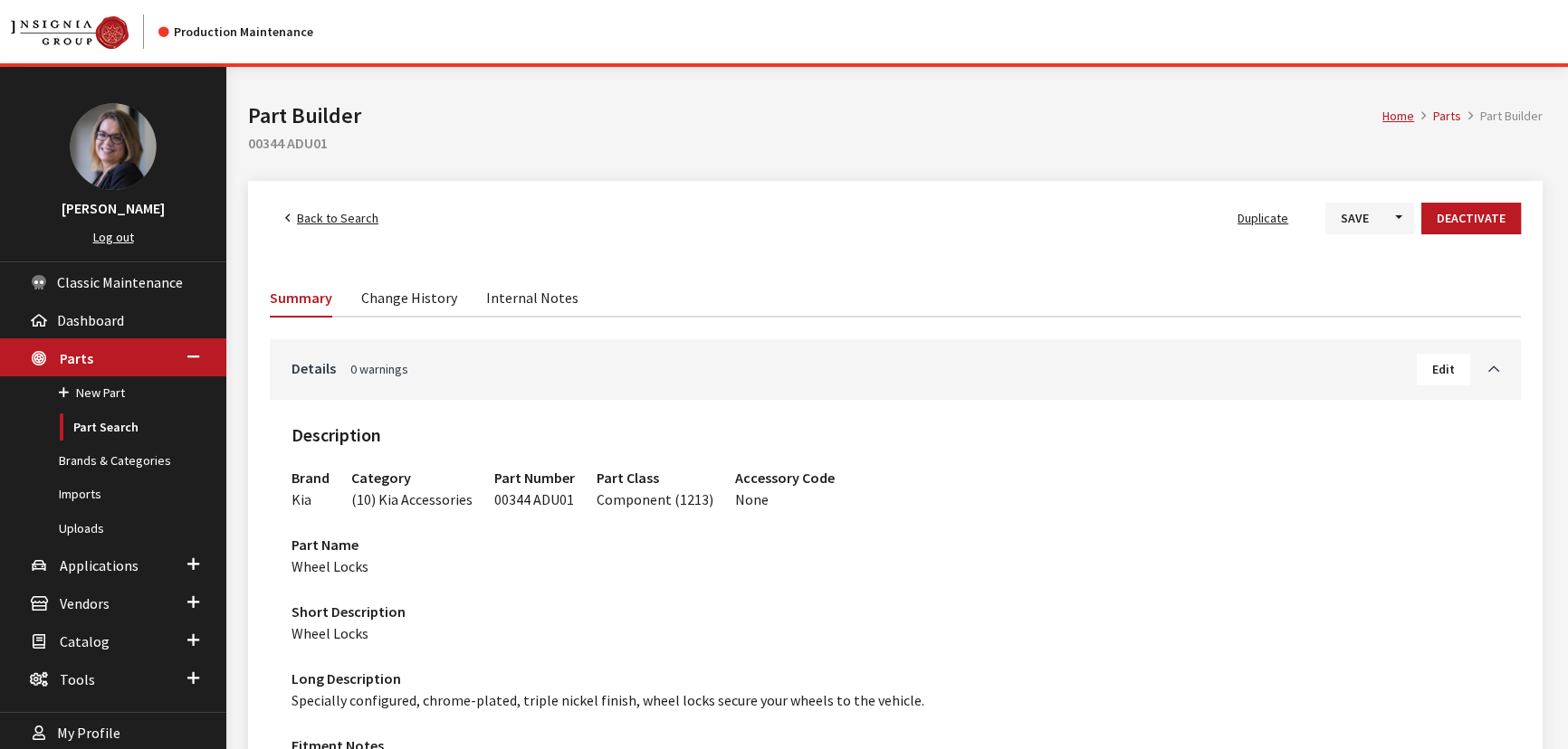
click at [410, 297] on link "Change History" at bounding box center [408, 297] width 96 height 38
